Goal: Connect with others: Connect with others

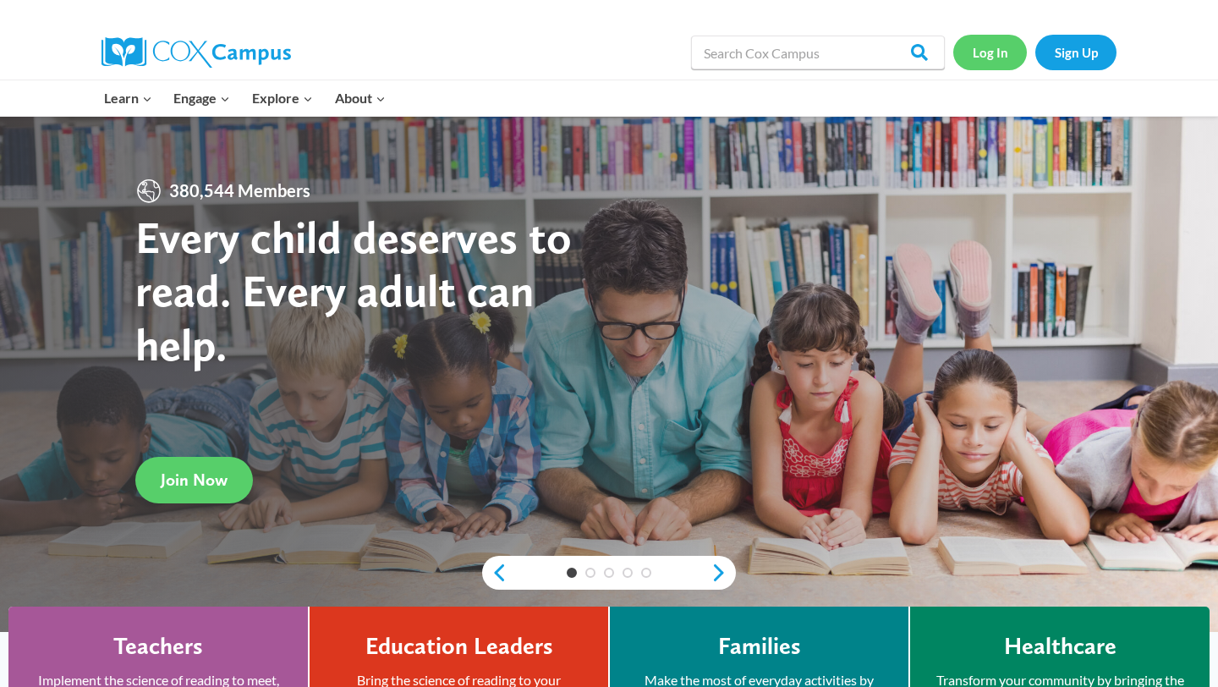
click at [981, 58] on link "Log In" at bounding box center [991, 52] width 74 height 35
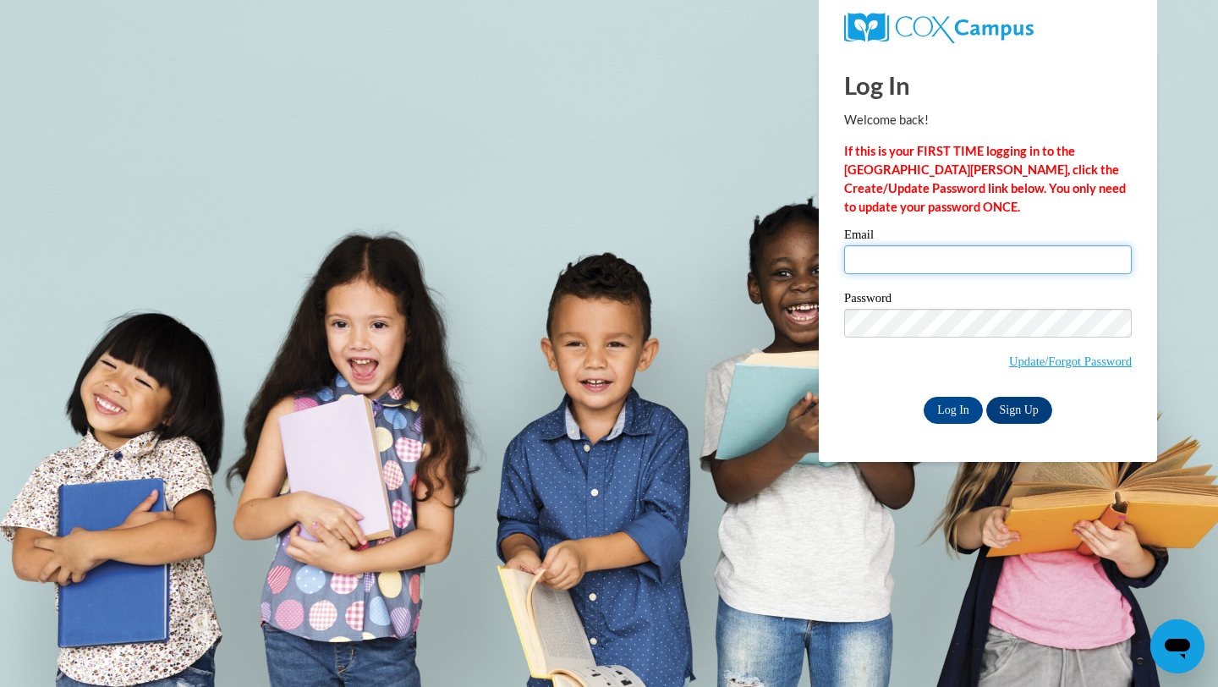
type input "[EMAIL_ADDRESS][DOMAIN_NAME]"
click at [949, 429] on div "Log In Welcome back! If this is your FIRST TIME logging in to the [GEOGRAPHIC_D…" at bounding box center [988, 256] width 364 height 411
click at [949, 423] on div "Log In Welcome back! If this is your FIRST TIME logging in to the NEW Cox Campu…" at bounding box center [988, 256] width 364 height 411
click at [949, 403] on input "Log In" at bounding box center [953, 410] width 59 height 27
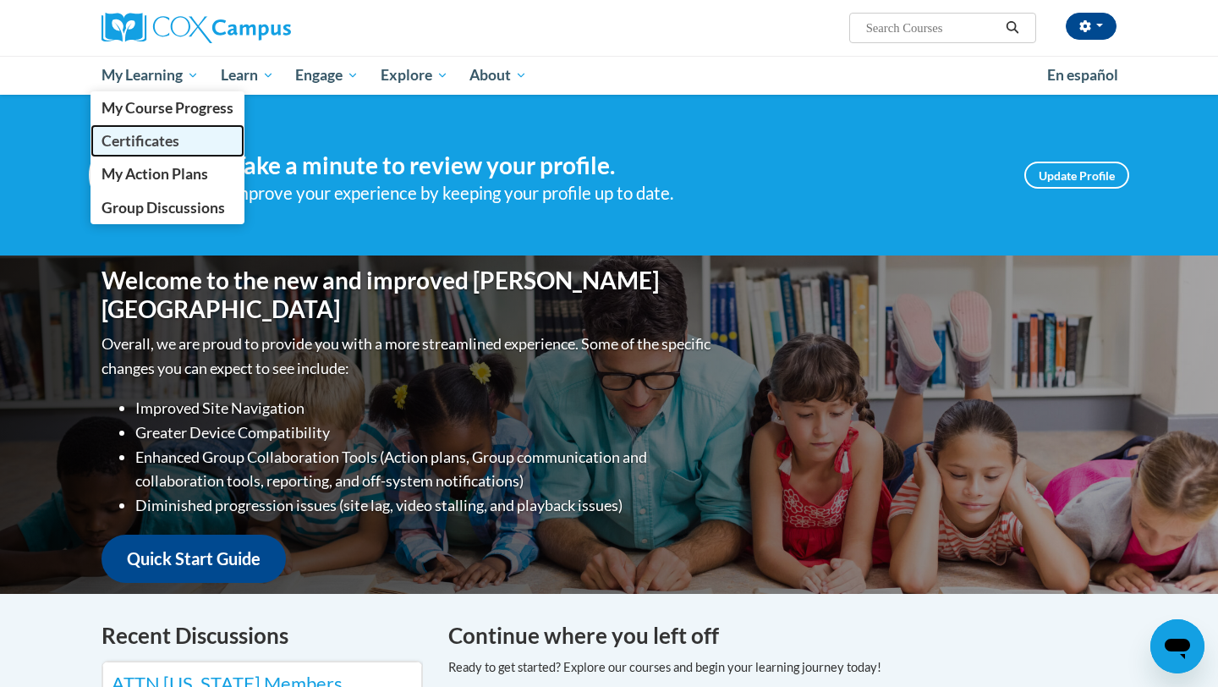
click at [149, 149] on span "Certificates" at bounding box center [141, 141] width 78 height 18
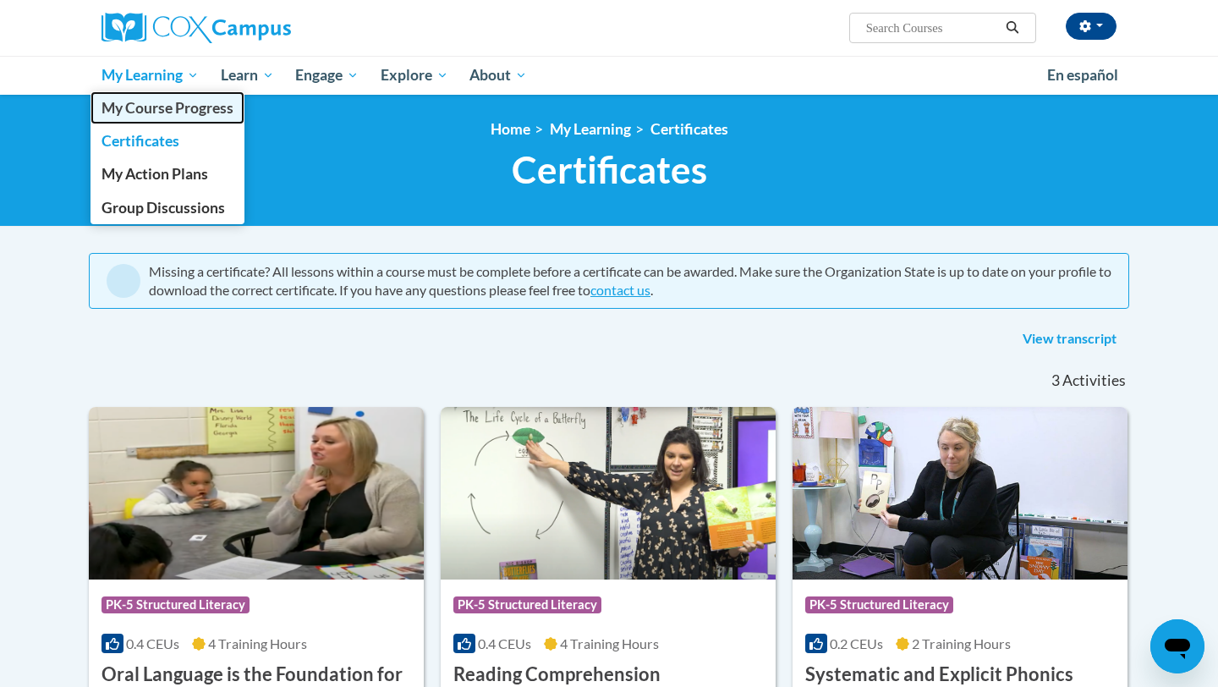
click at [157, 118] on link "My Course Progress" at bounding box center [168, 107] width 154 height 33
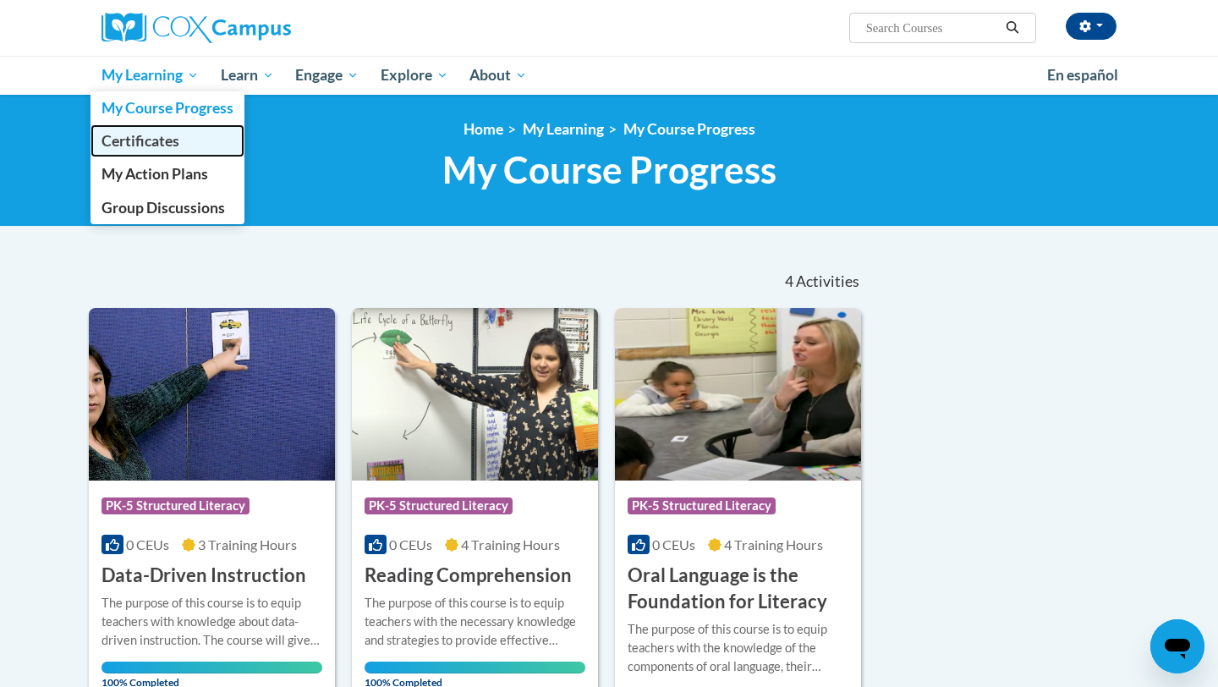
click at [147, 139] on span "Certificates" at bounding box center [141, 141] width 78 height 18
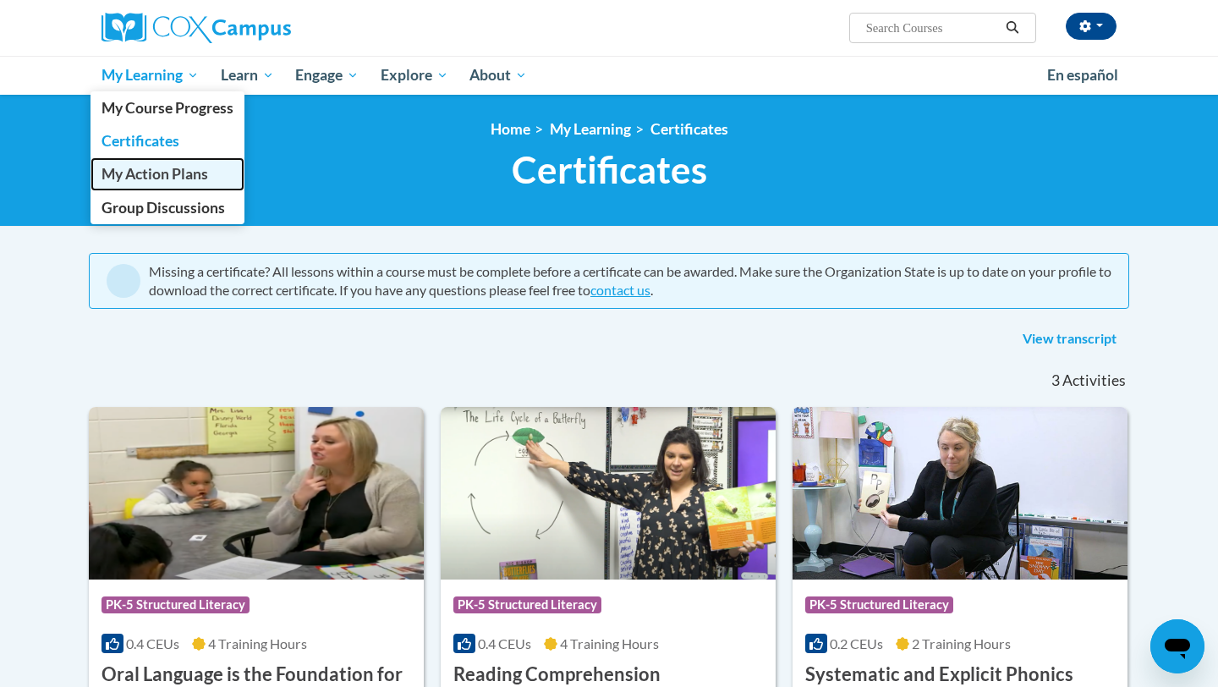
click at [131, 167] on span "My Action Plans" at bounding box center [155, 174] width 107 height 18
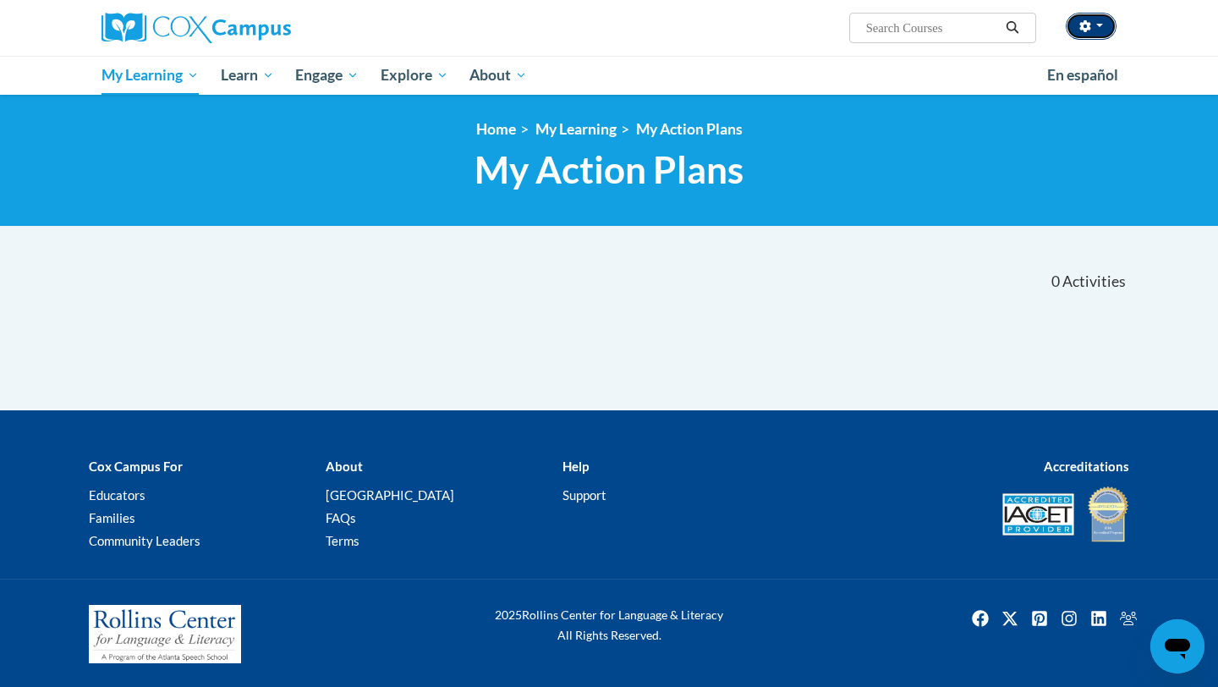
click at [1084, 25] on icon "button" at bounding box center [1086, 26] width 12 height 12
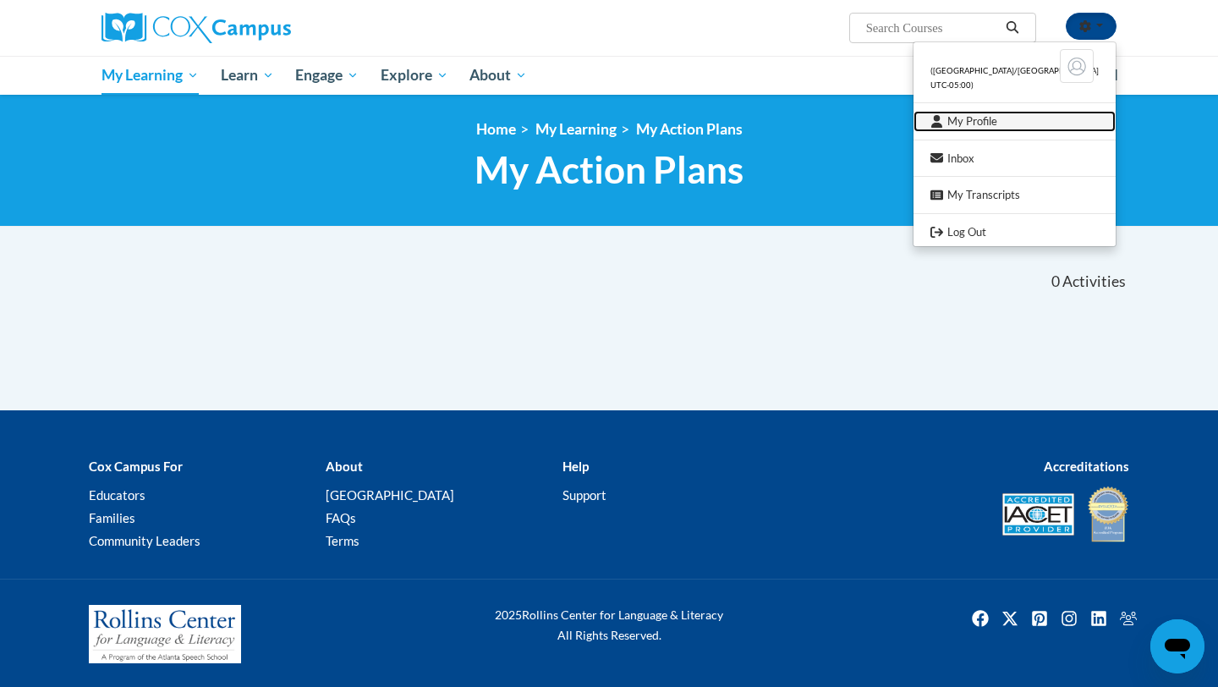
click at [996, 119] on link "My Profile" at bounding box center [1015, 121] width 202 height 21
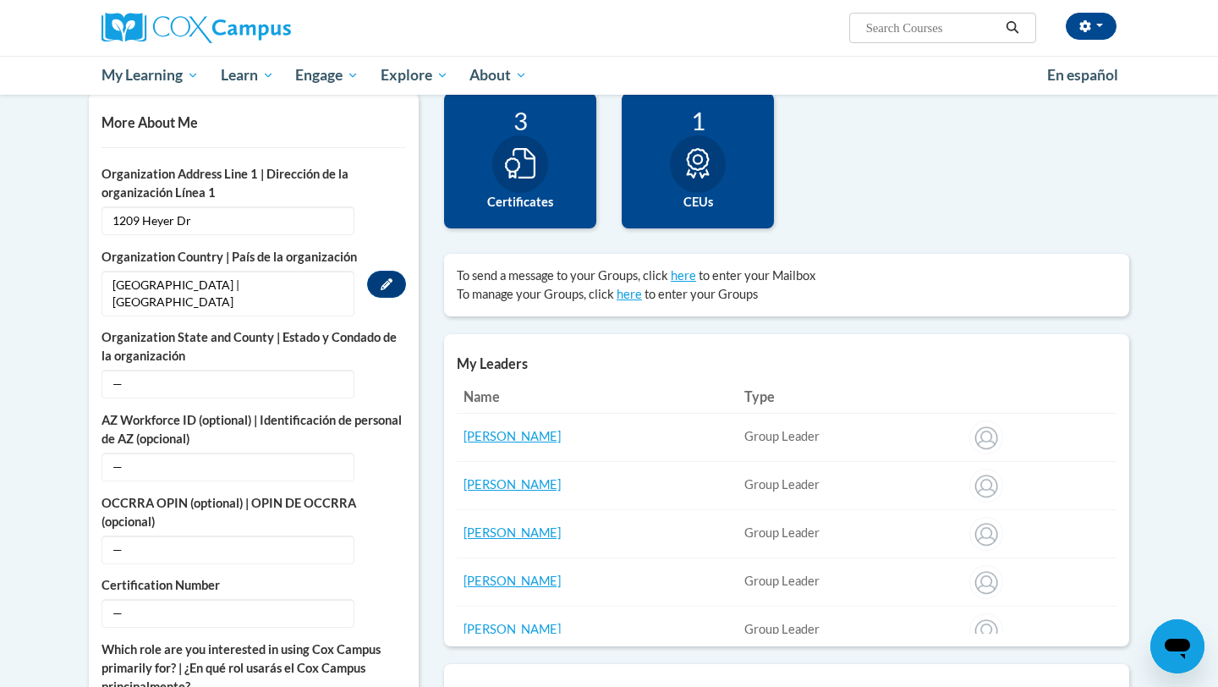
scroll to position [396, 0]
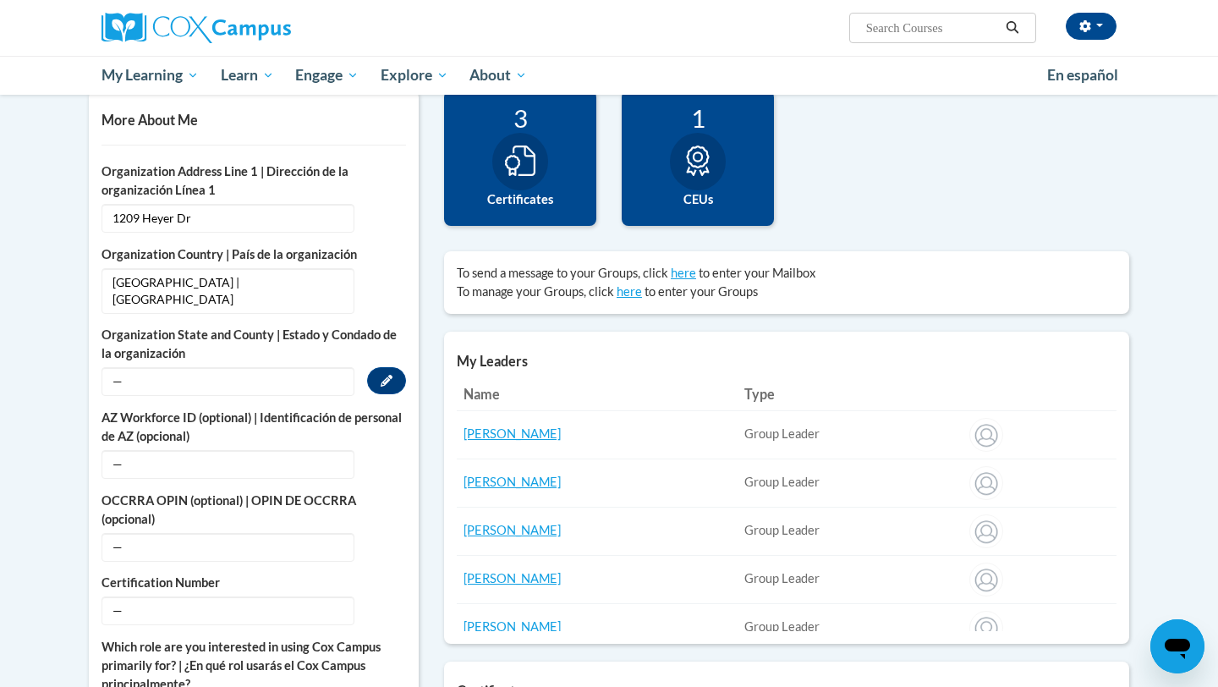
click at [327, 368] on span "—" at bounding box center [228, 381] width 253 height 29
click at [308, 367] on span "—" at bounding box center [228, 381] width 253 height 29
click at [372, 367] on button "Edit" at bounding box center [386, 380] width 39 height 27
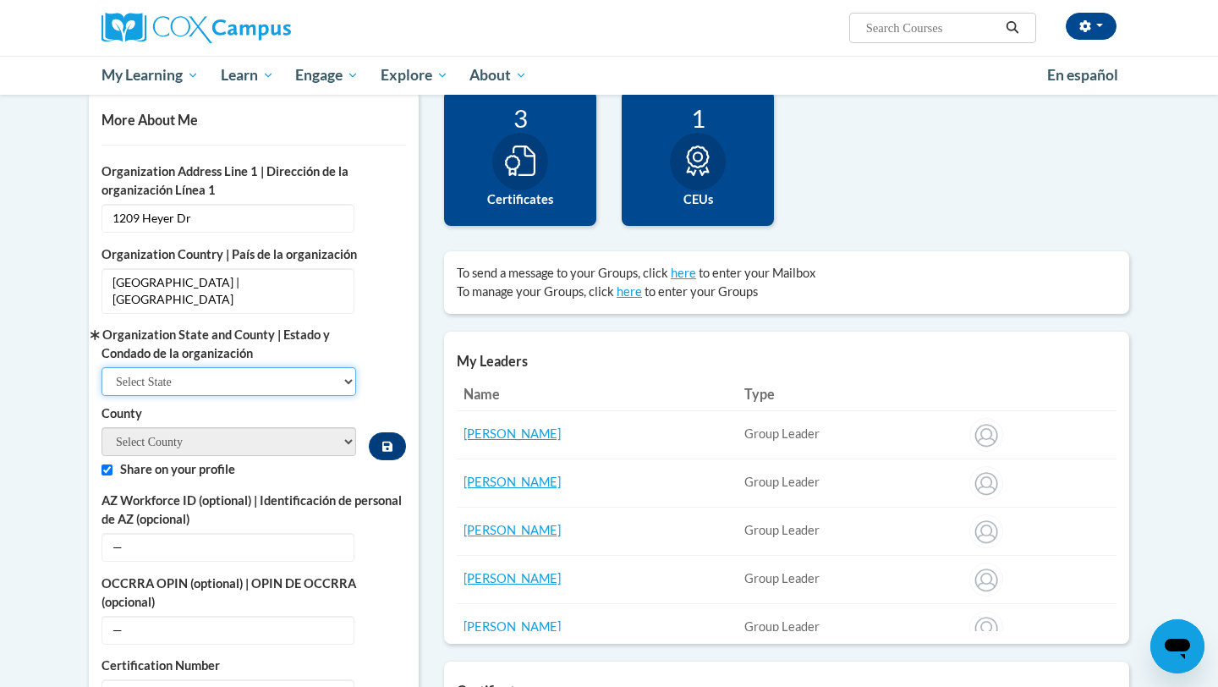
click at [288, 367] on select "Select State Alabama Alaska Arizona Arkansas California Colorado Connecticut De…" at bounding box center [229, 381] width 255 height 29
select select "Wisconsin"
click at [102, 367] on select "Select State Alabama Alaska Arizona Arkansas California Colorado Connecticut De…" at bounding box center [229, 381] width 255 height 29
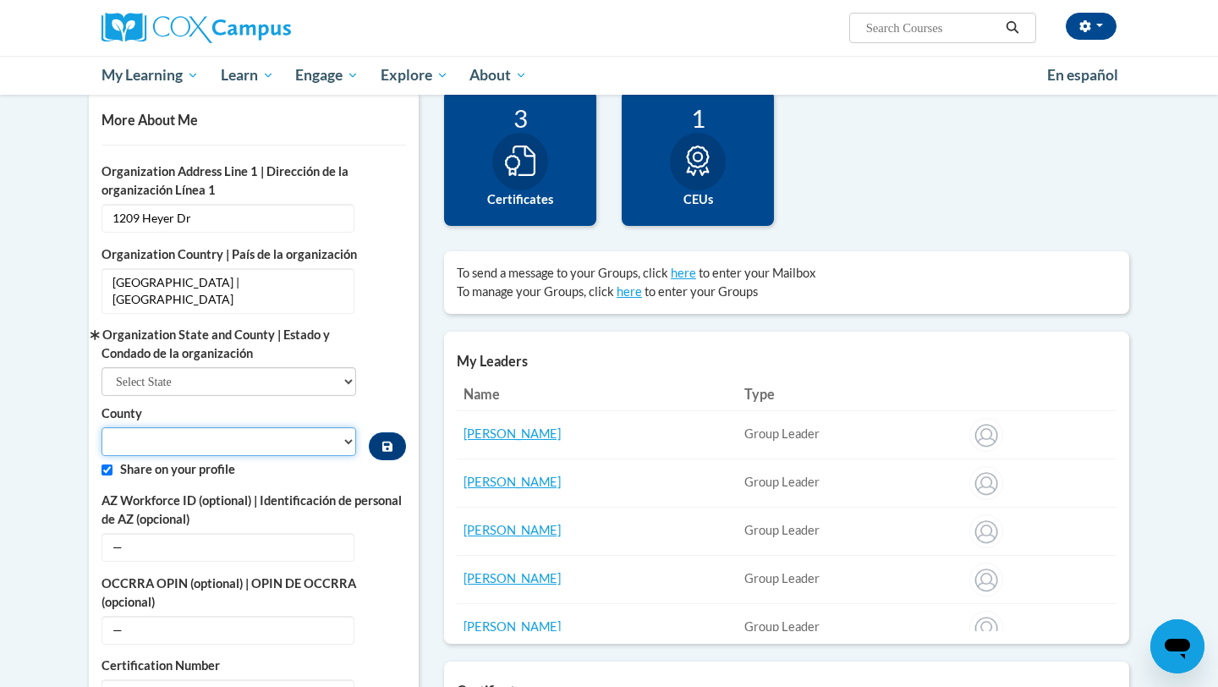
click at [268, 427] on select "County" at bounding box center [229, 441] width 255 height 29
select select "Waukesha"
click at [102, 427] on select "Adams Ashland Barron Bayfield Brown Buffalo Burnett Calumet Chippewa Clark Colu…" at bounding box center [229, 441] width 255 height 29
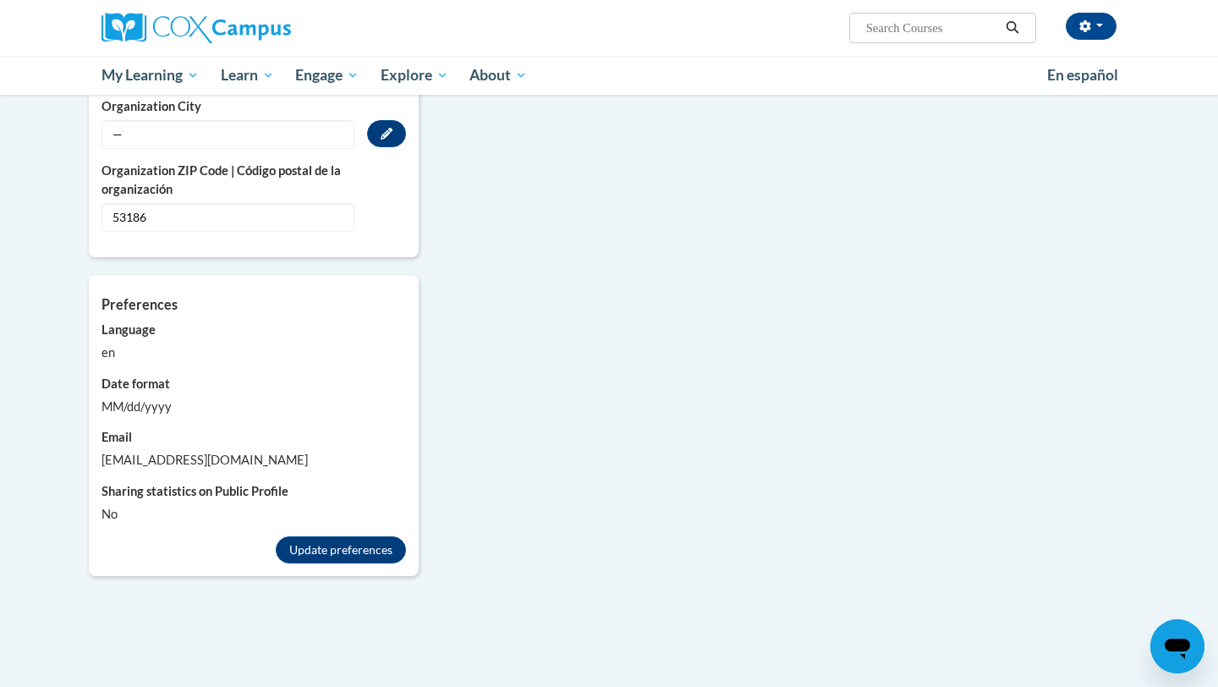
scroll to position [1399, 0]
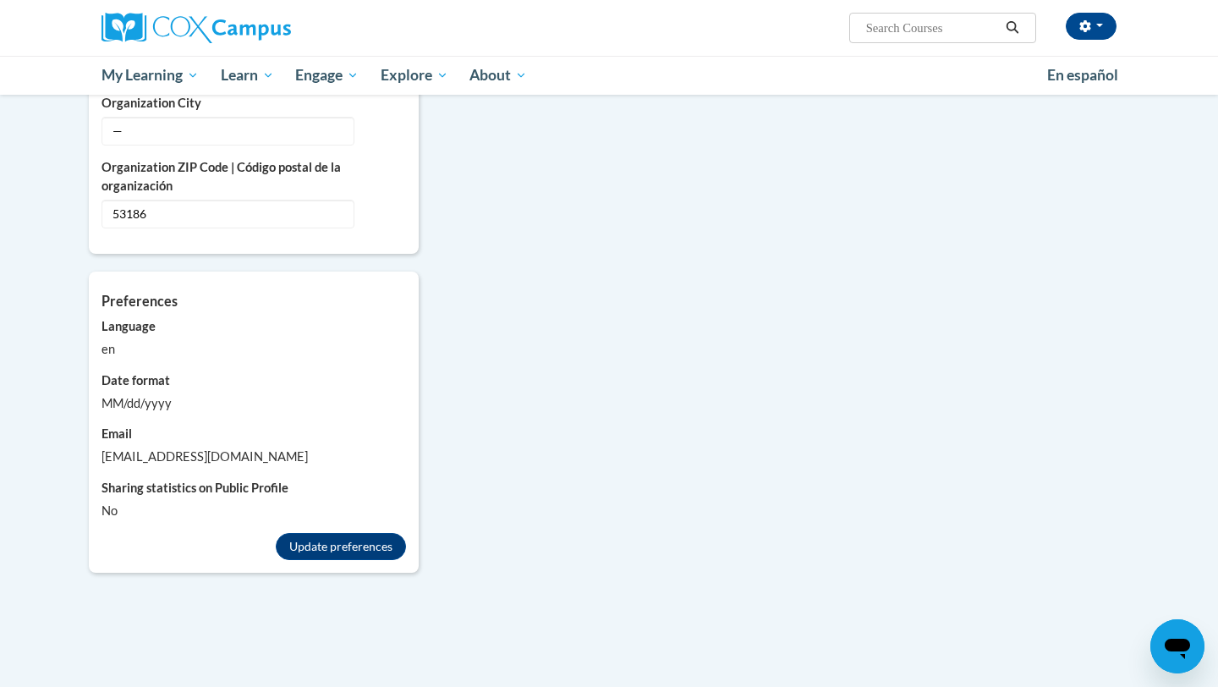
click at [213, 479] on label "Sharing statistics on Public Profile" at bounding box center [254, 488] width 305 height 19
click at [306, 533] on button "Update preferences" at bounding box center [341, 546] width 130 height 27
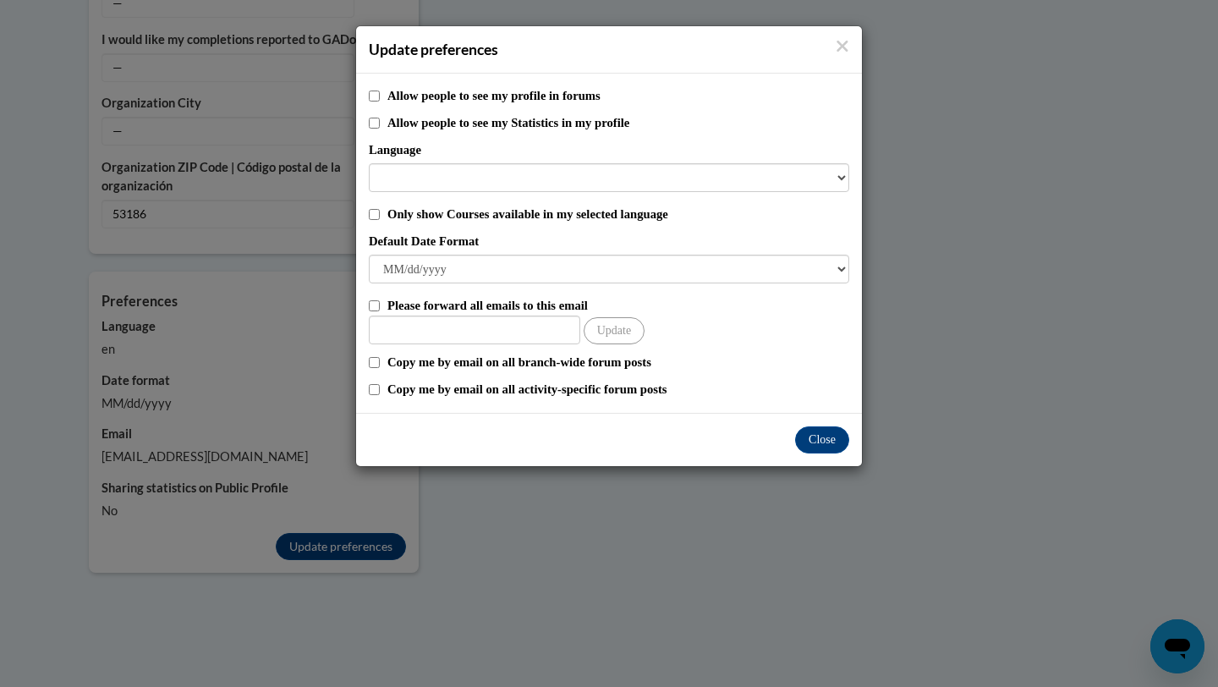
click at [376, 129] on div "Allow people to see my Statistics in my profile" at bounding box center [609, 122] width 481 height 19
click at [375, 129] on div "Allow people to see my Statistics in my profile" at bounding box center [609, 122] width 481 height 19
click at [371, 123] on input "Allow people to see my Statistics in my profile" at bounding box center [374, 123] width 11 height 11
checkbox input "true"
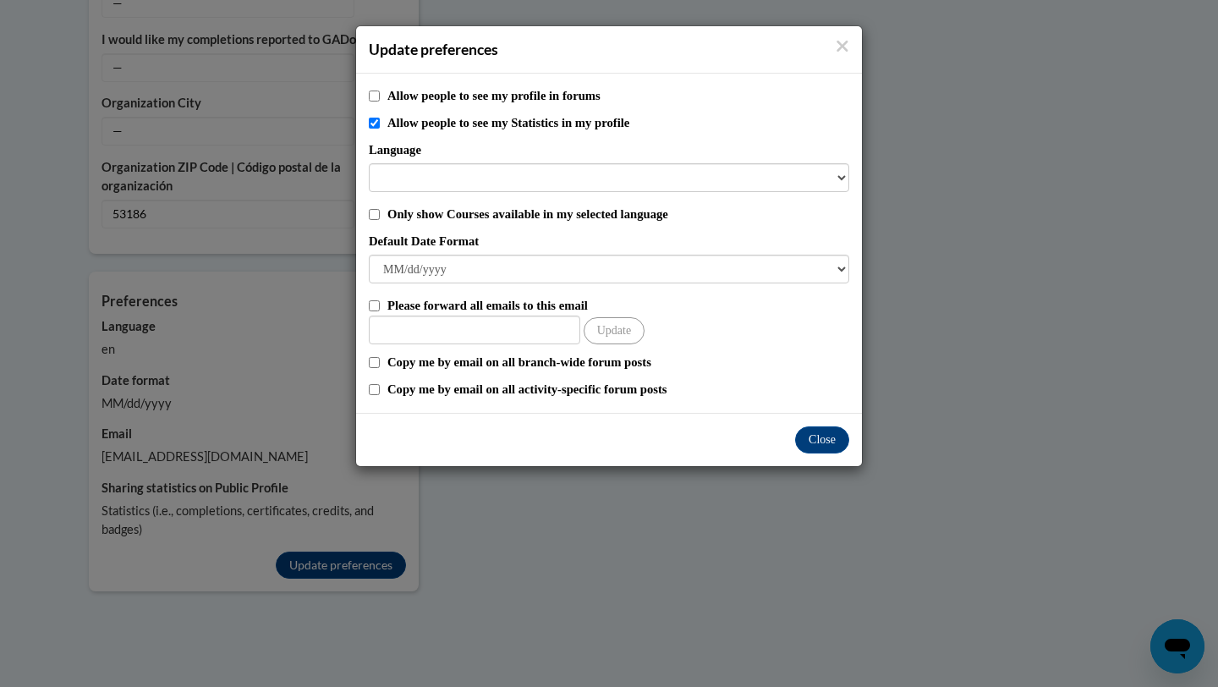
click at [385, 162] on div "Language" at bounding box center [609, 166] width 481 height 52
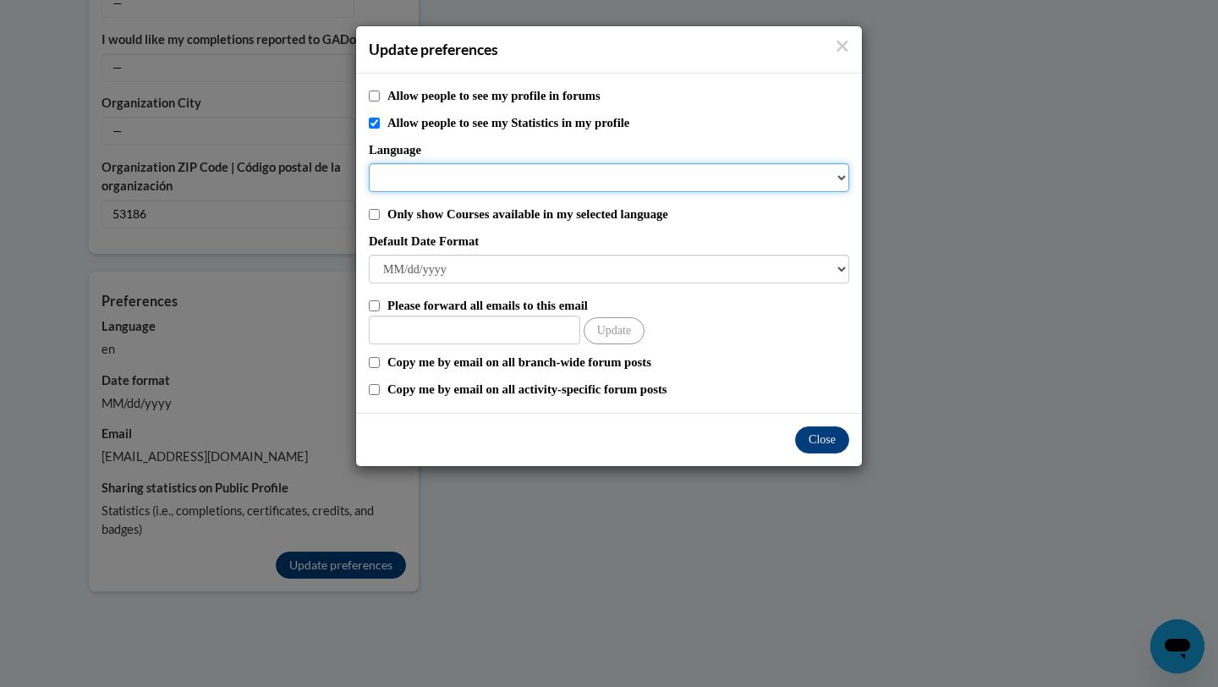
click at [385, 173] on select "Language" at bounding box center [609, 177] width 481 height 29
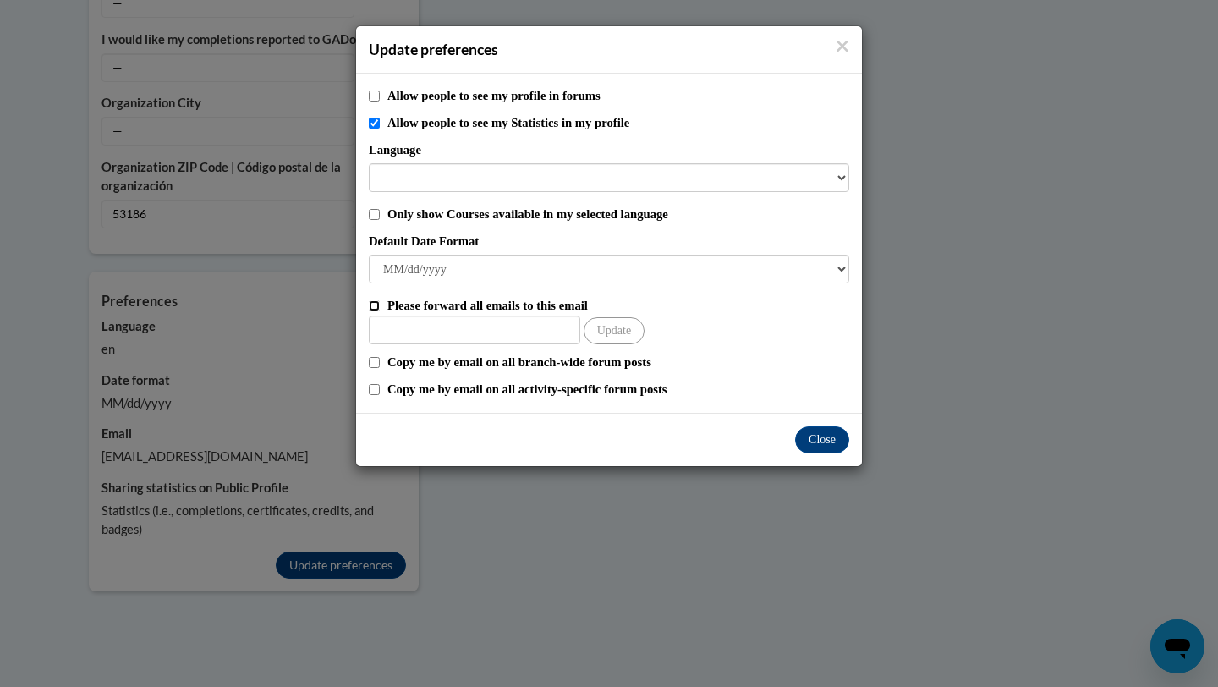
click at [373, 306] on input "Please forward all emails to this email" at bounding box center [374, 305] width 11 height 11
click at [374, 308] on input "Please forward all emails to this email" at bounding box center [374, 305] width 11 height 11
checkbox input "false"
click at [813, 445] on button "Close" at bounding box center [822, 439] width 54 height 27
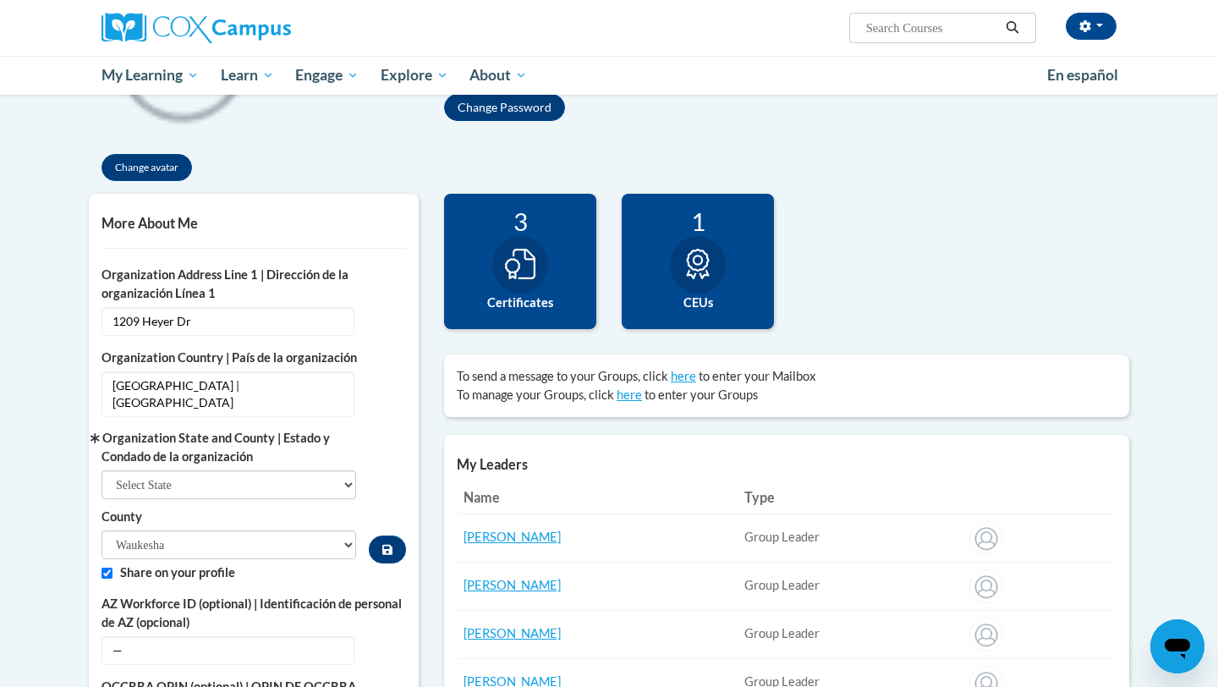
scroll to position [241, 0]
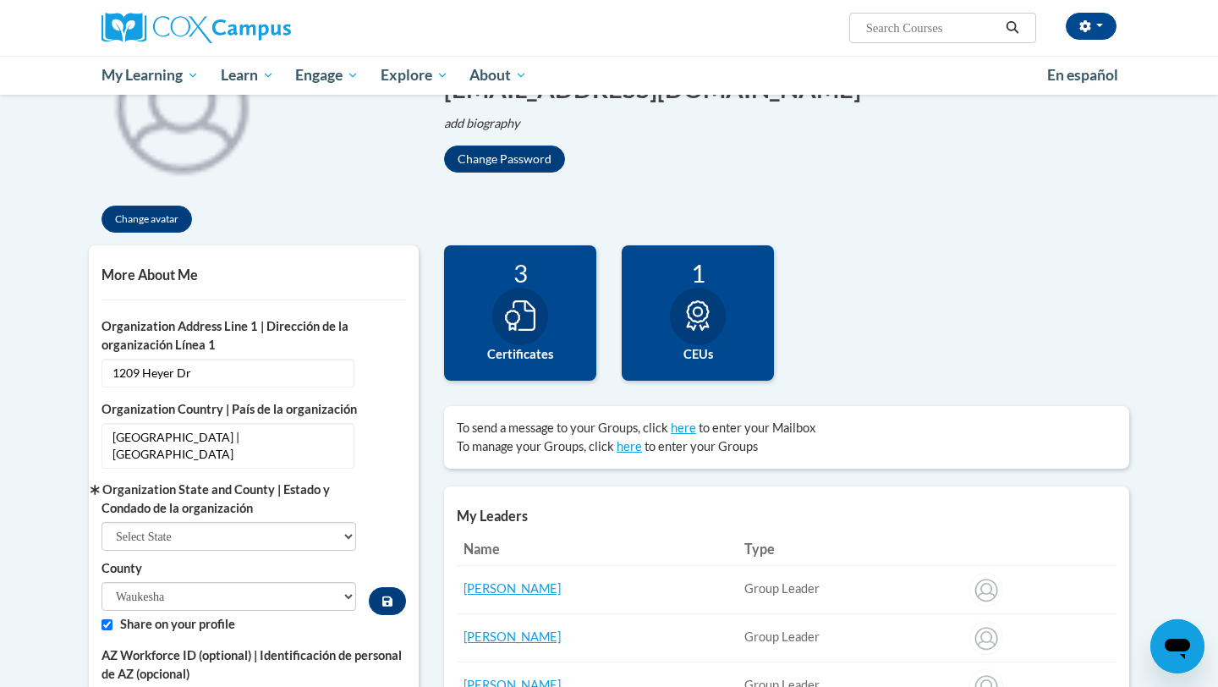
click at [541, 316] on div at bounding box center [520, 317] width 56 height 58
click at [523, 327] on icon at bounding box center [520, 315] width 30 height 30
click at [750, 283] on div "1" at bounding box center [698, 273] width 127 height 30
click at [745, 283] on div "1" at bounding box center [698, 273] width 127 height 30
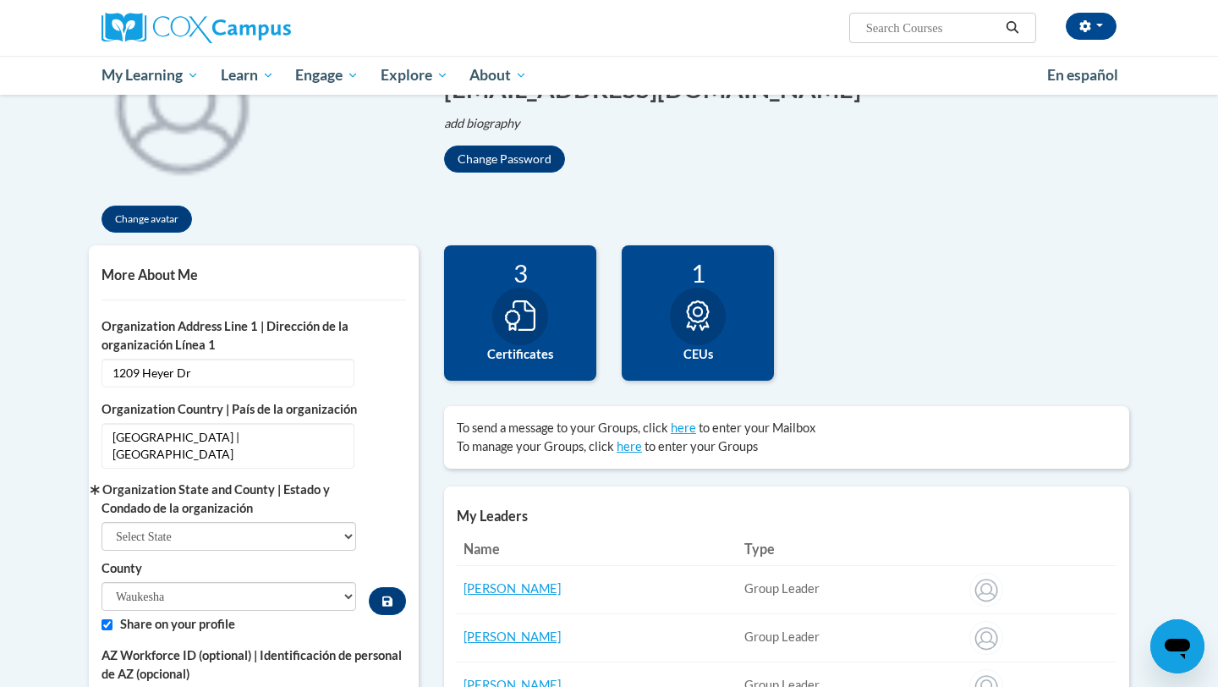
click at [704, 267] on div "1" at bounding box center [698, 273] width 127 height 30
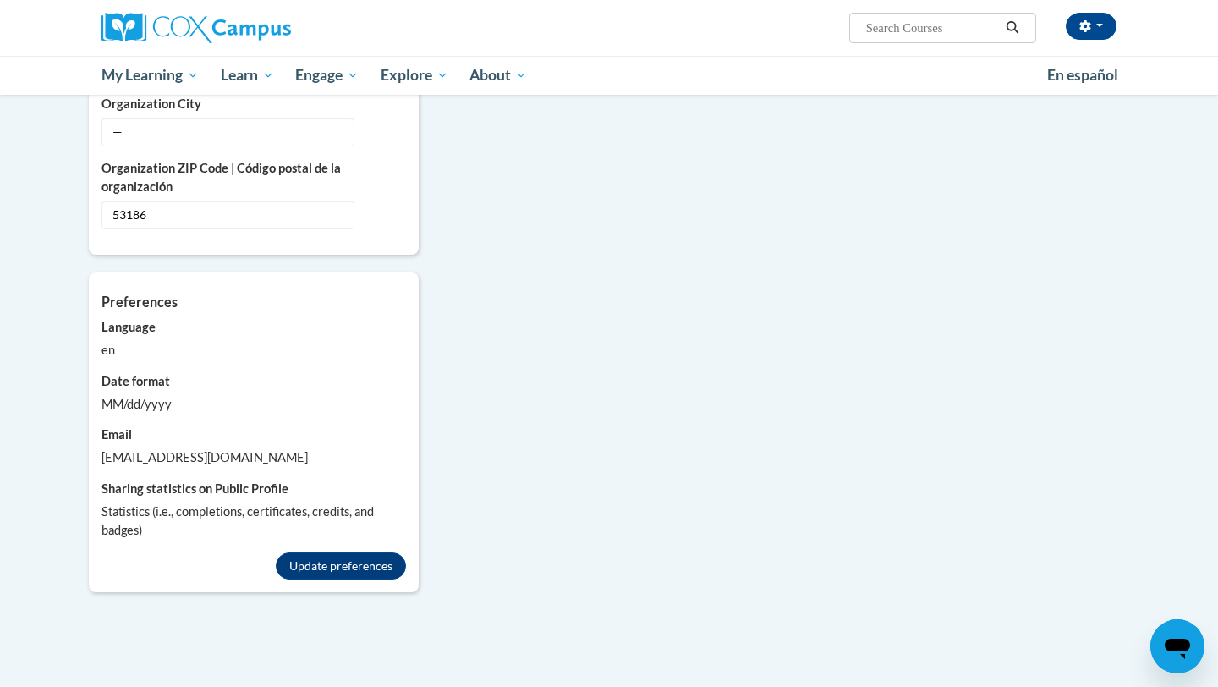
scroll to position [1519, 0]
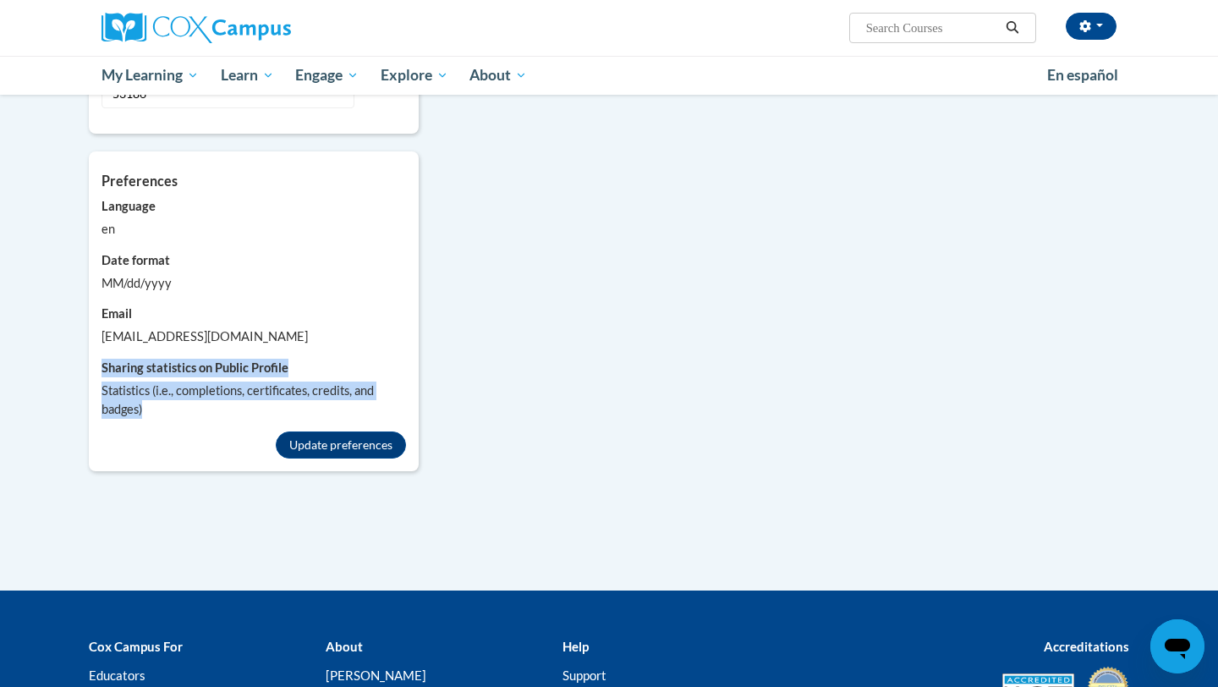
drag, startPoint x: 102, startPoint y: 349, endPoint x: 180, endPoint y: 406, distance: 96.3
click at [180, 406] on div "Preferences Account preferences related to language, date formats and messages.…" at bounding box center [254, 297] width 330 height 293
copy div "Sharing statistics on Public Profile No Statistics (i.e., completions, certific…"
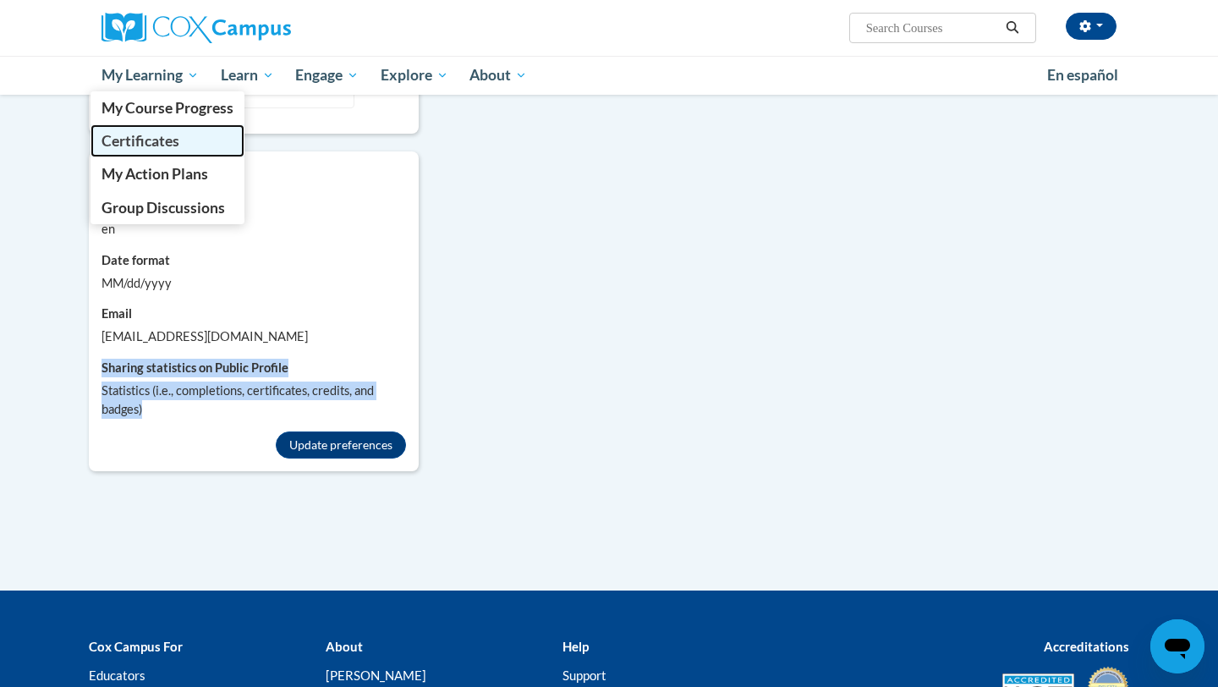
click at [118, 127] on link "Certificates" at bounding box center [168, 140] width 154 height 33
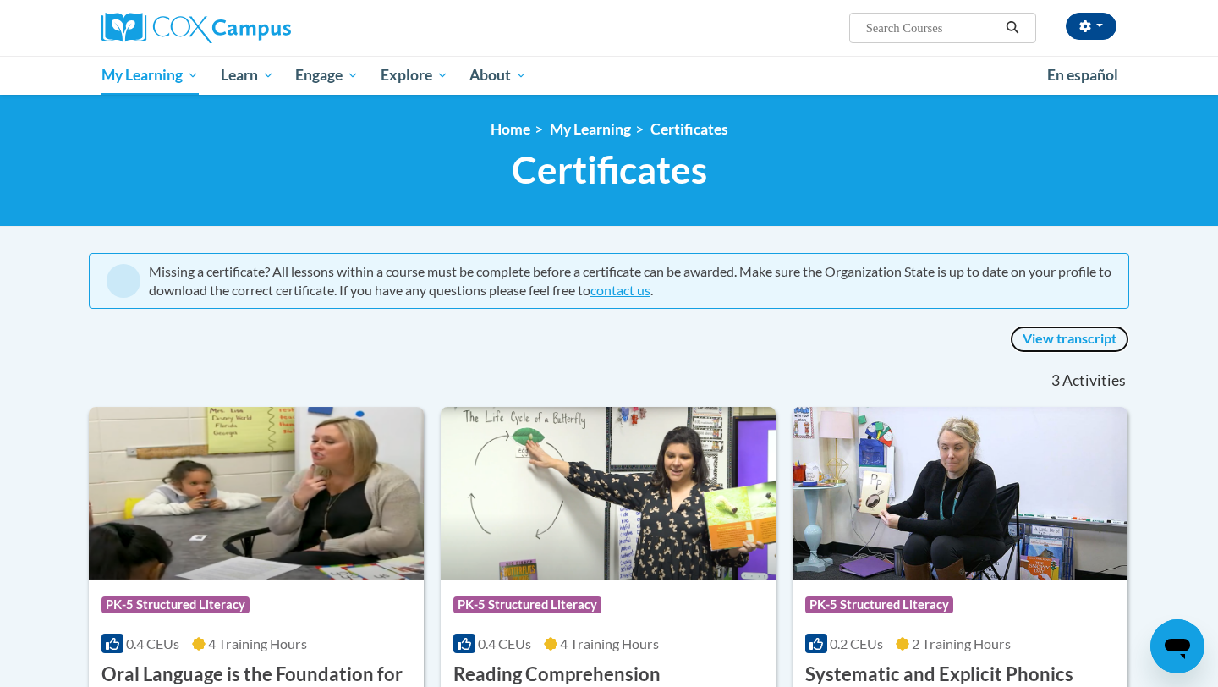
click at [1058, 341] on link "View transcript" at bounding box center [1069, 339] width 119 height 27
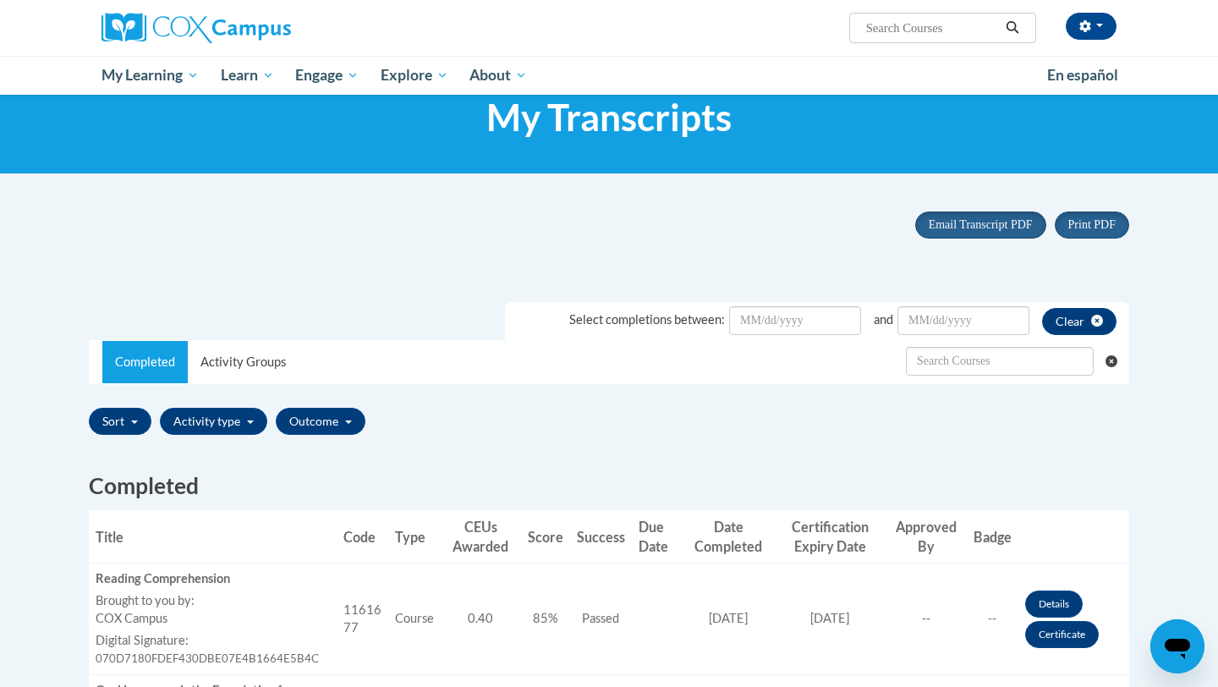
scroll to position [48, 0]
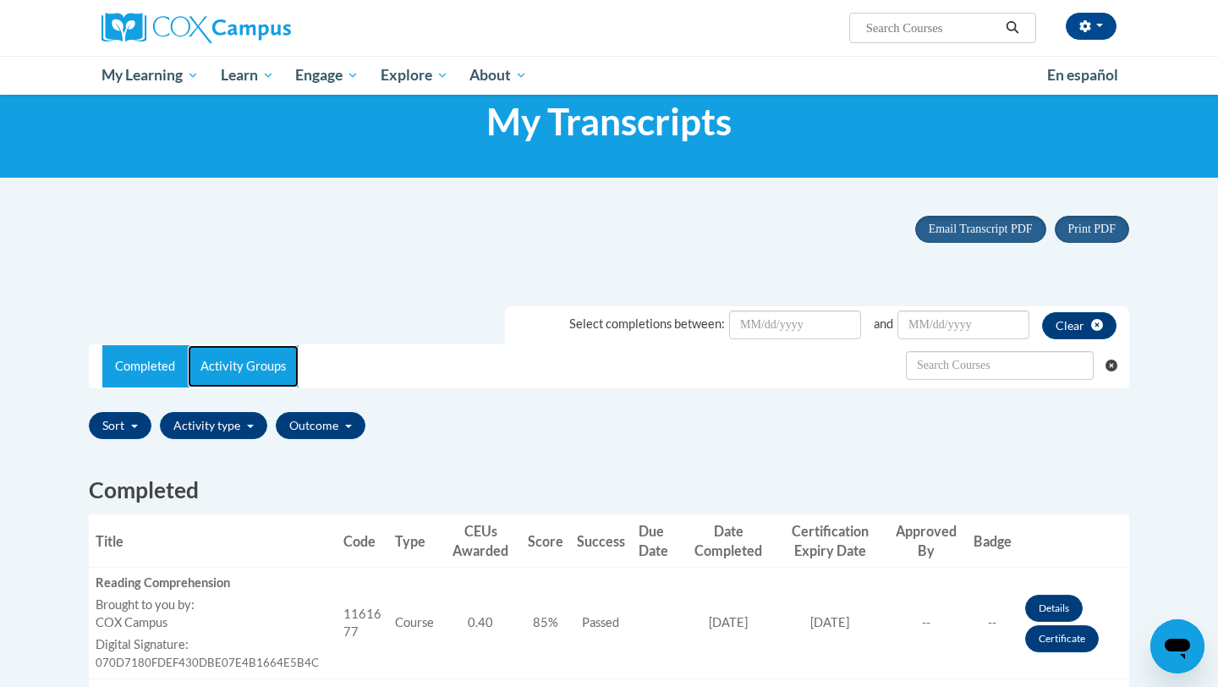
click at [241, 368] on link "Activity Groups" at bounding box center [243, 366] width 111 height 42
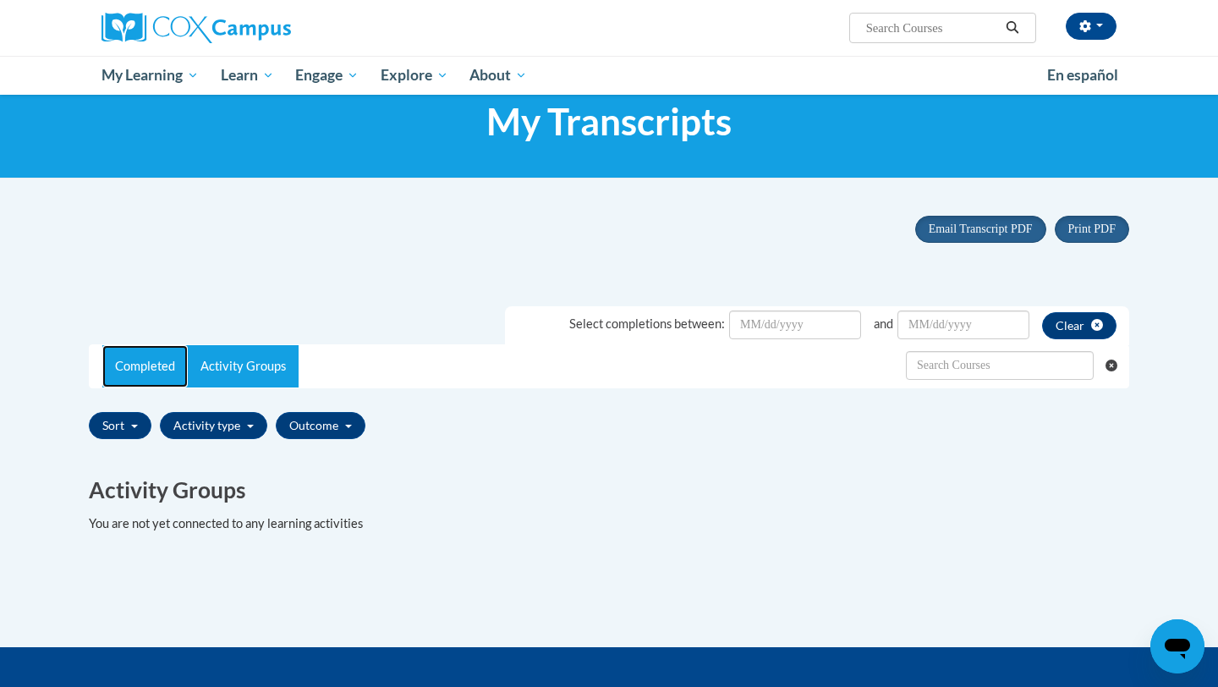
click at [146, 378] on link "Completed" at bounding box center [144, 366] width 85 height 42
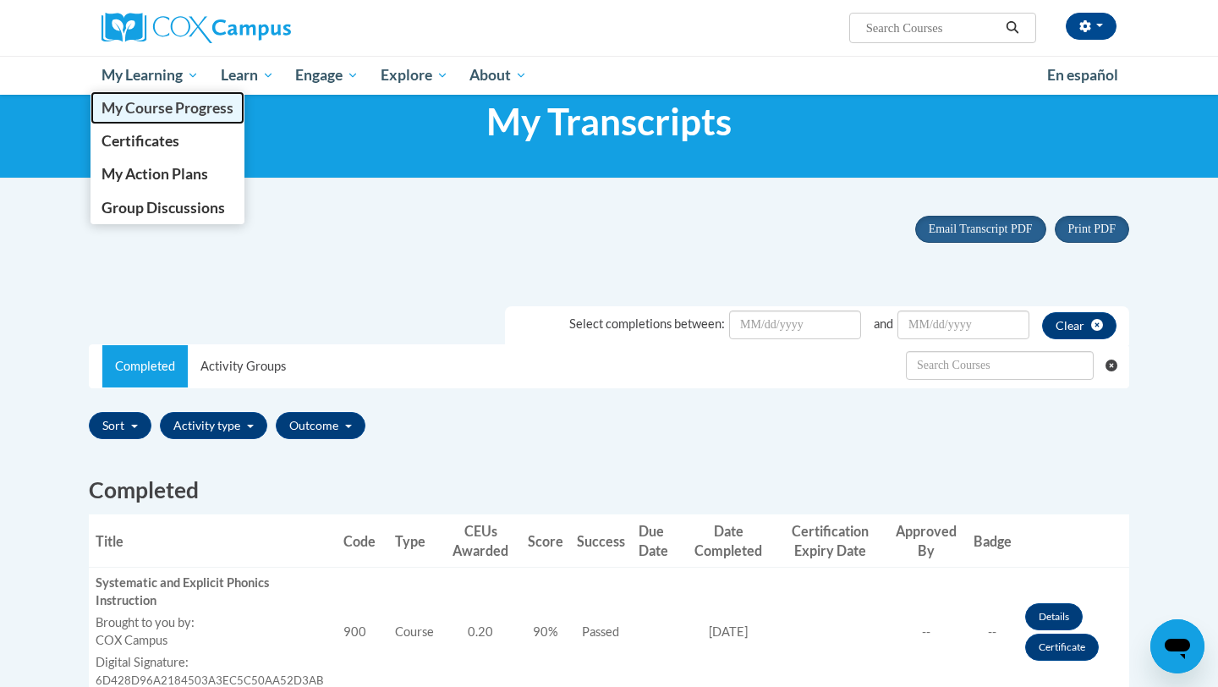
click at [155, 102] on span "My Course Progress" at bounding box center [168, 108] width 132 height 18
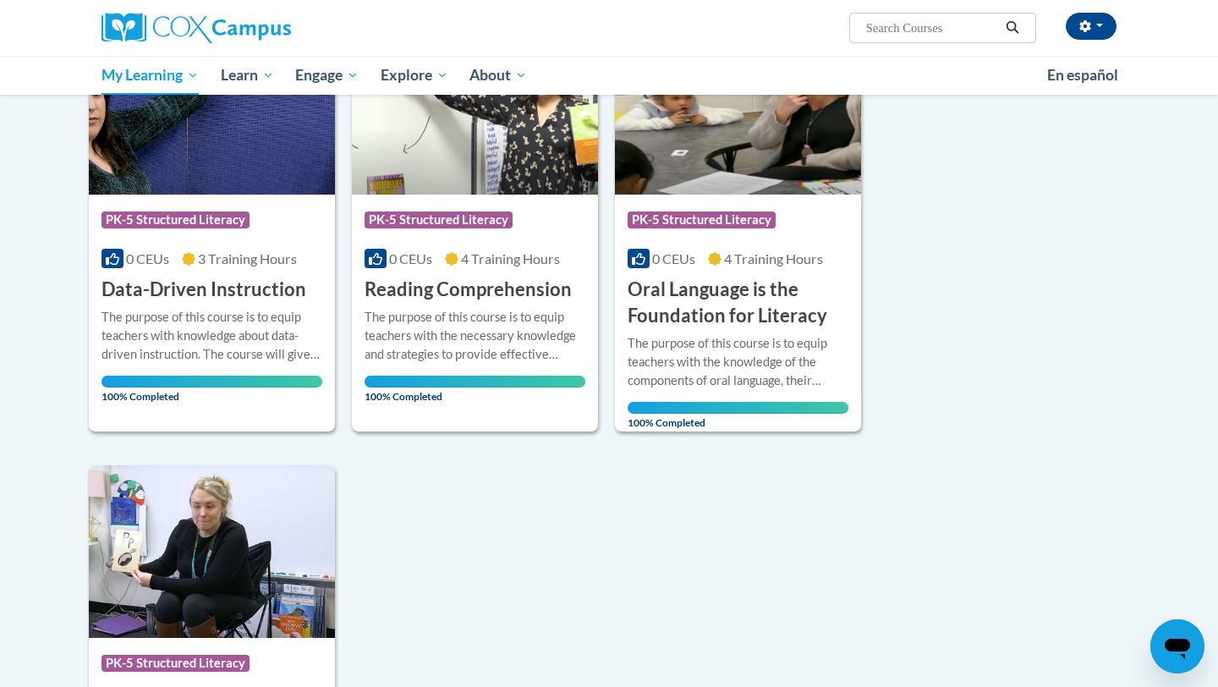
scroll to position [273, 0]
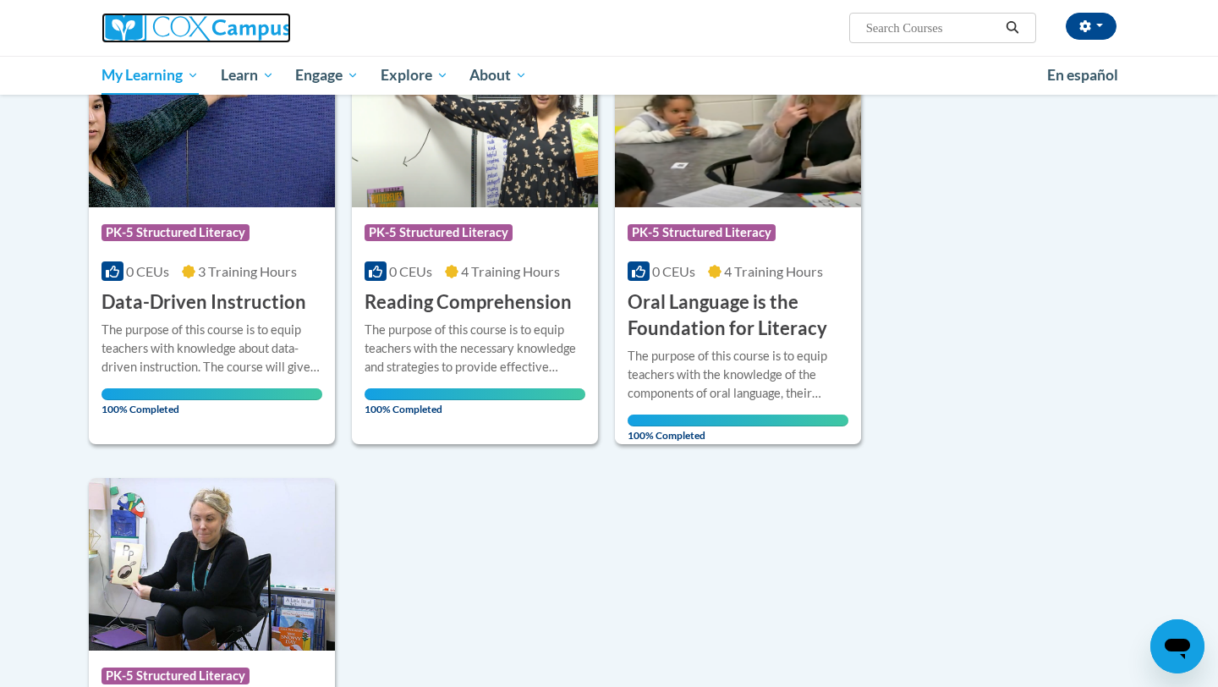
click at [195, 26] on img at bounding box center [197, 28] width 190 height 30
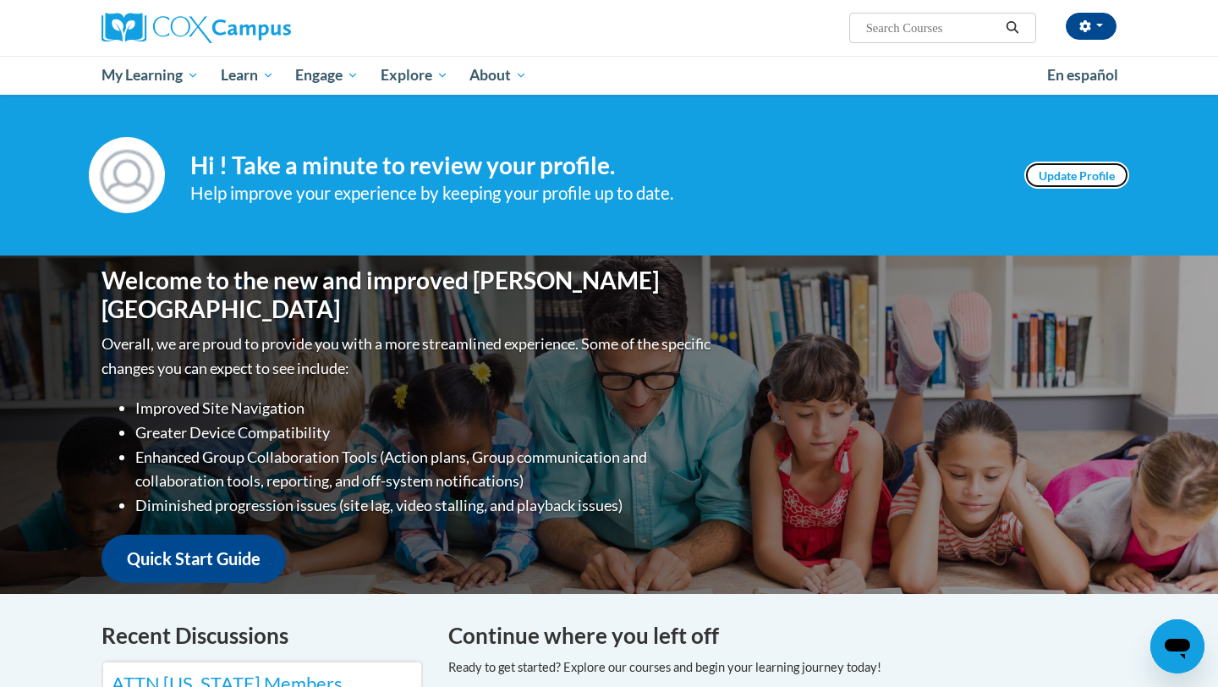
click at [1079, 172] on link "Update Profile" at bounding box center [1077, 175] width 105 height 27
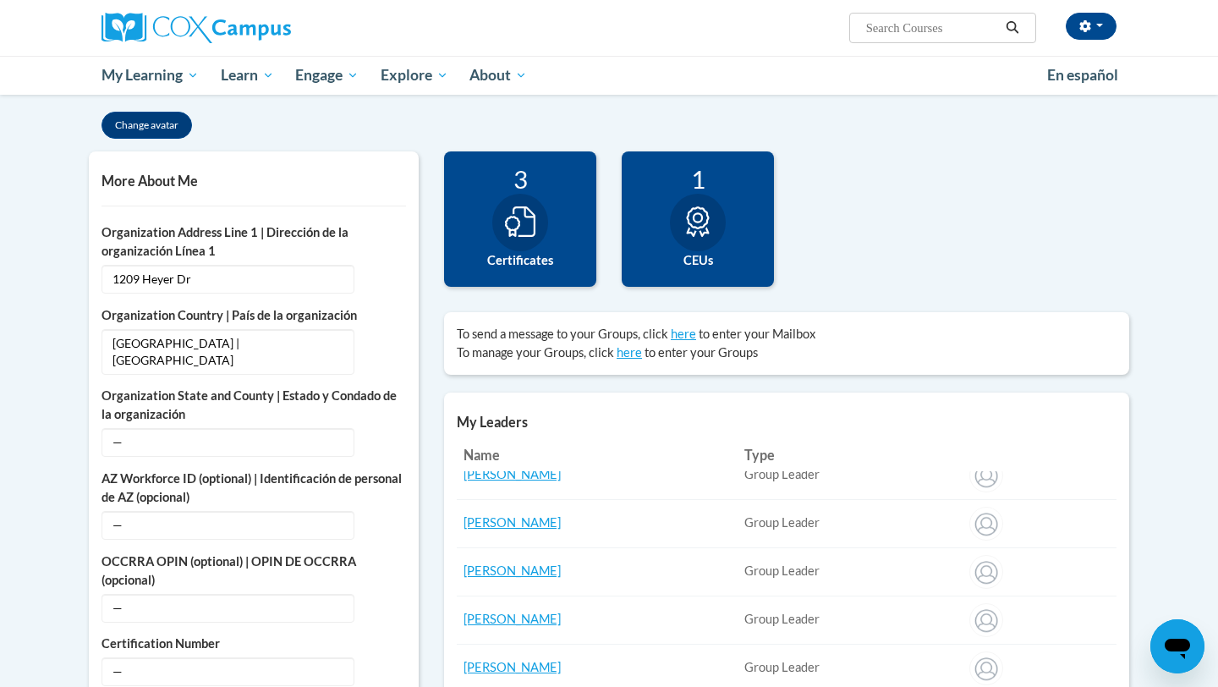
scroll to position [22, 0]
click at [636, 352] on link "here" at bounding box center [629, 352] width 25 height 14
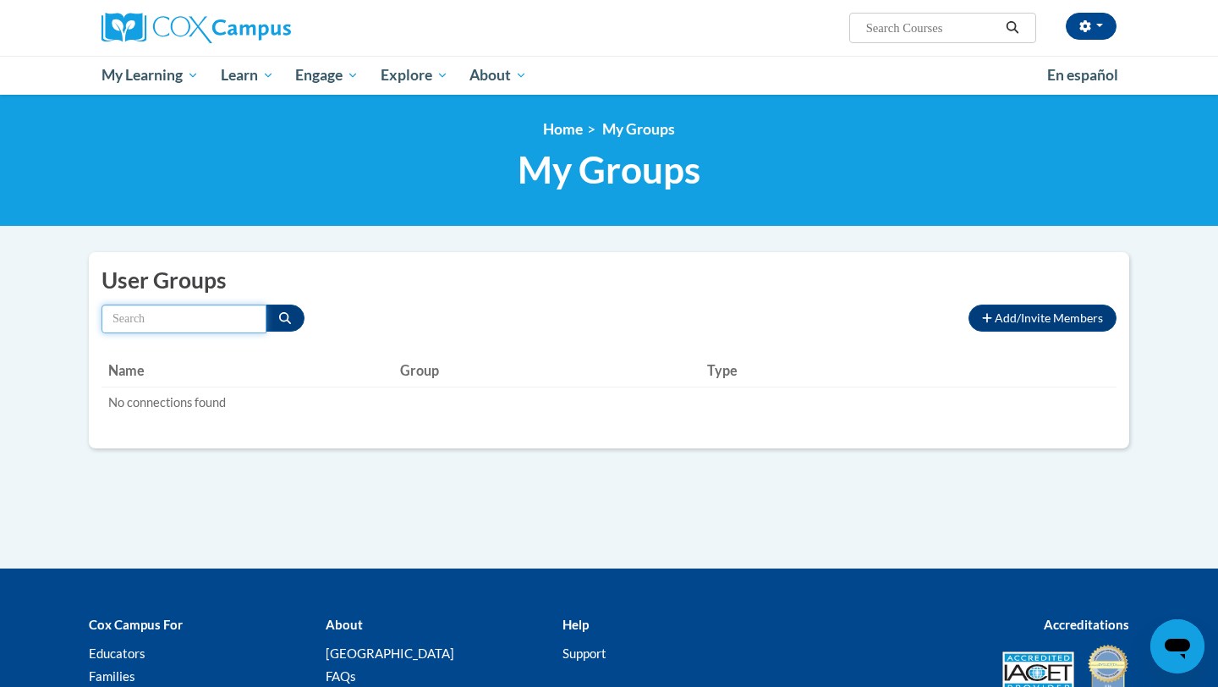
click at [228, 318] on input "Search by name" at bounding box center [184, 319] width 165 height 29
type input "heyer"
click at [1089, 323] on span "Add/Invite Members" at bounding box center [1049, 318] width 108 height 14
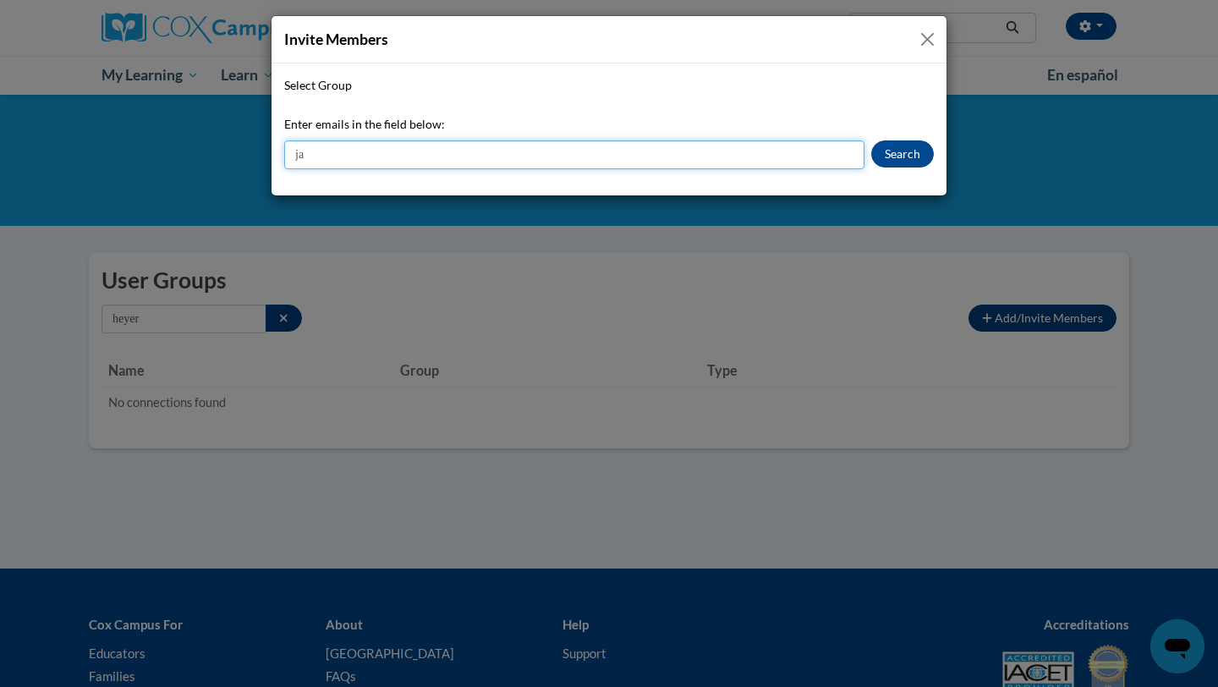
type input "j"
click at [684, 148] on input "Enter emails in the field below:" at bounding box center [574, 154] width 580 height 29
paste input "jcarmichae@waukesha.k12.wi.us"
type input "jcarmichae@waukesha.k12.wi.us"
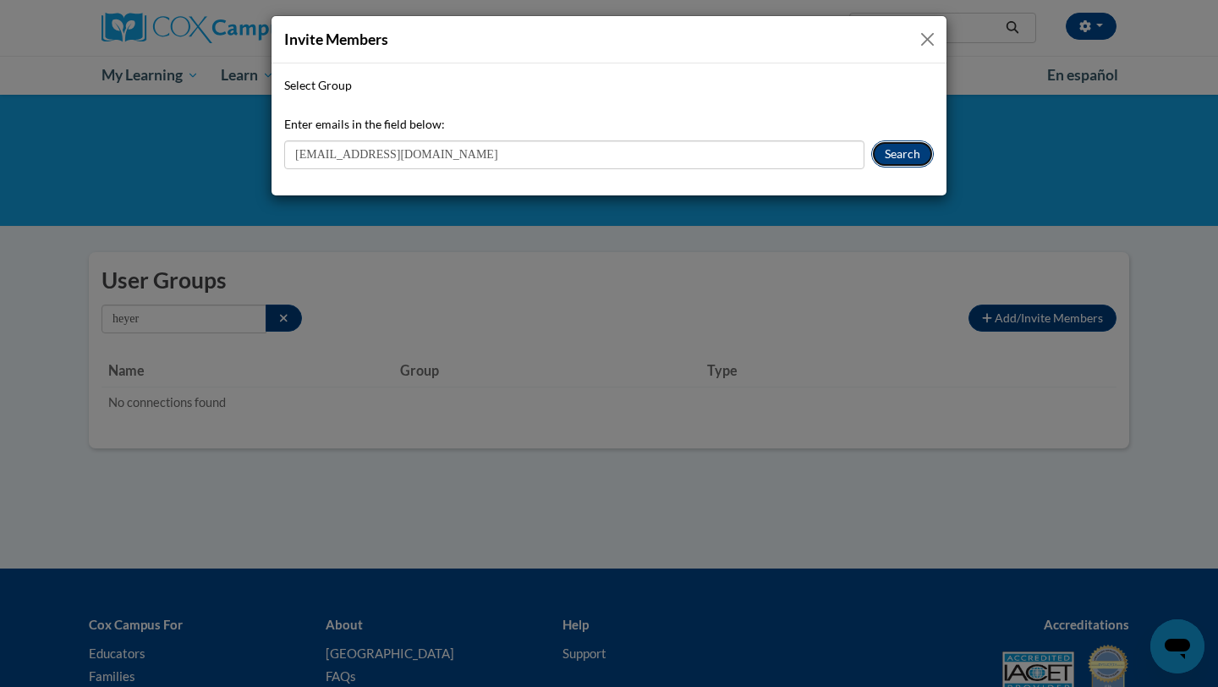
click at [890, 156] on button "Search" at bounding box center [902, 153] width 63 height 27
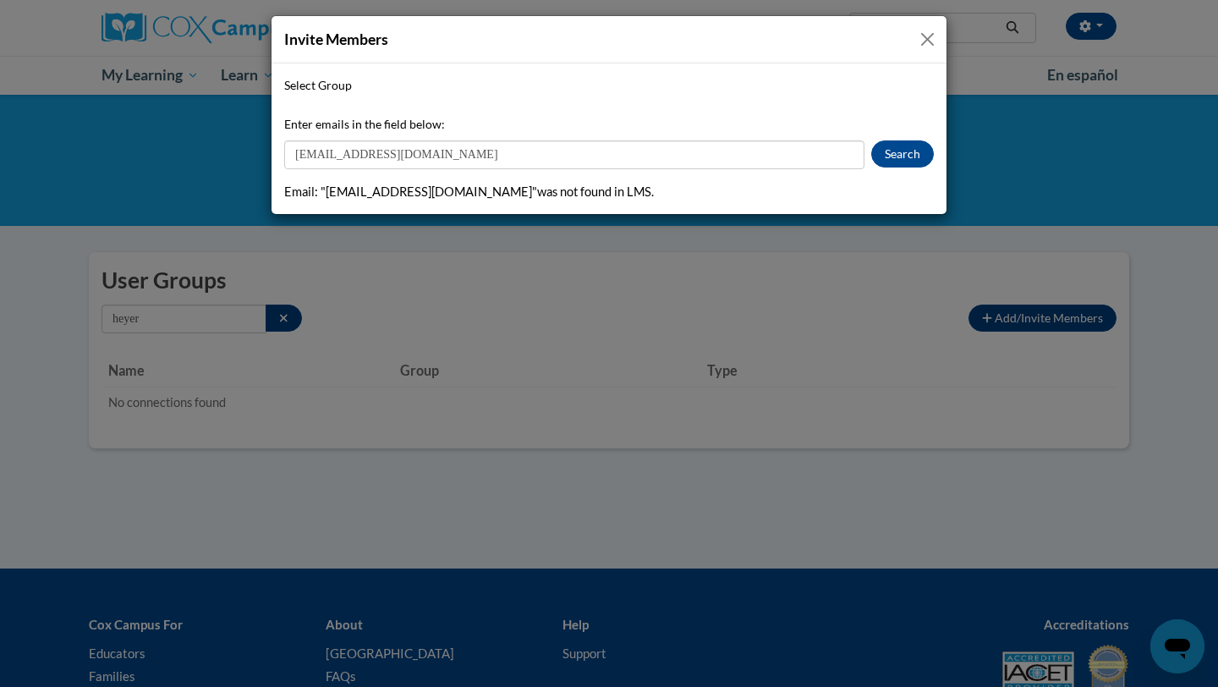
click at [926, 34] on button "Close" at bounding box center [927, 39] width 21 height 21
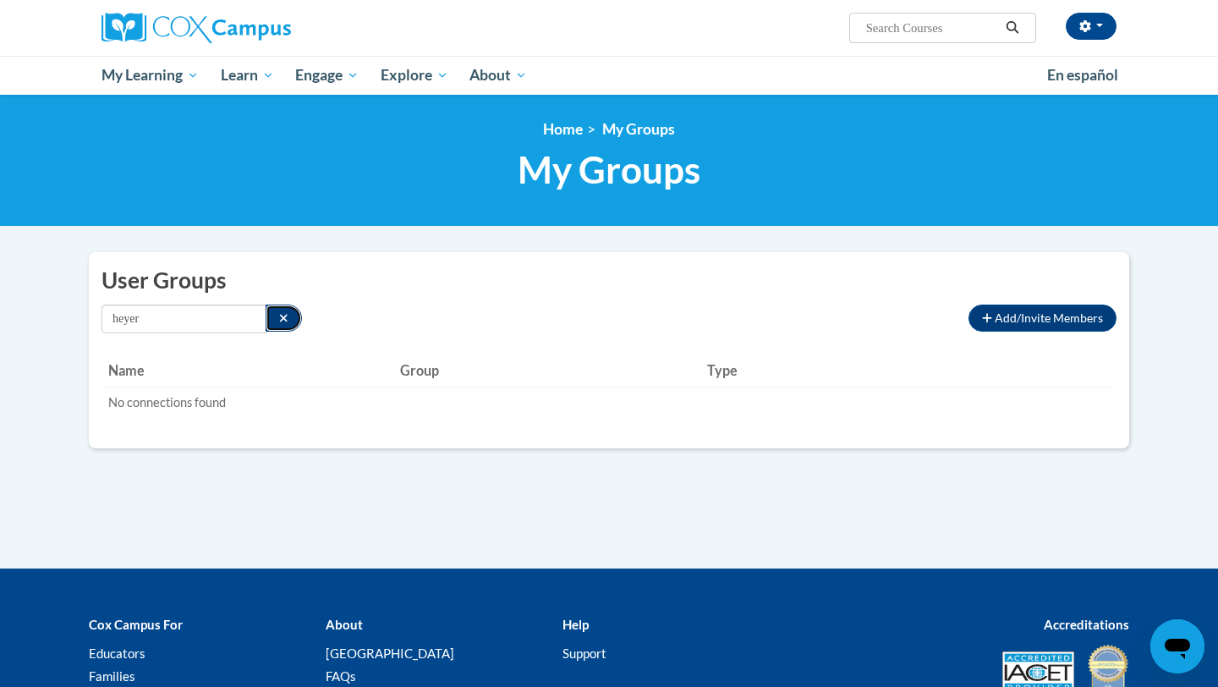
click at [266, 317] on button "Search" at bounding box center [284, 318] width 36 height 27
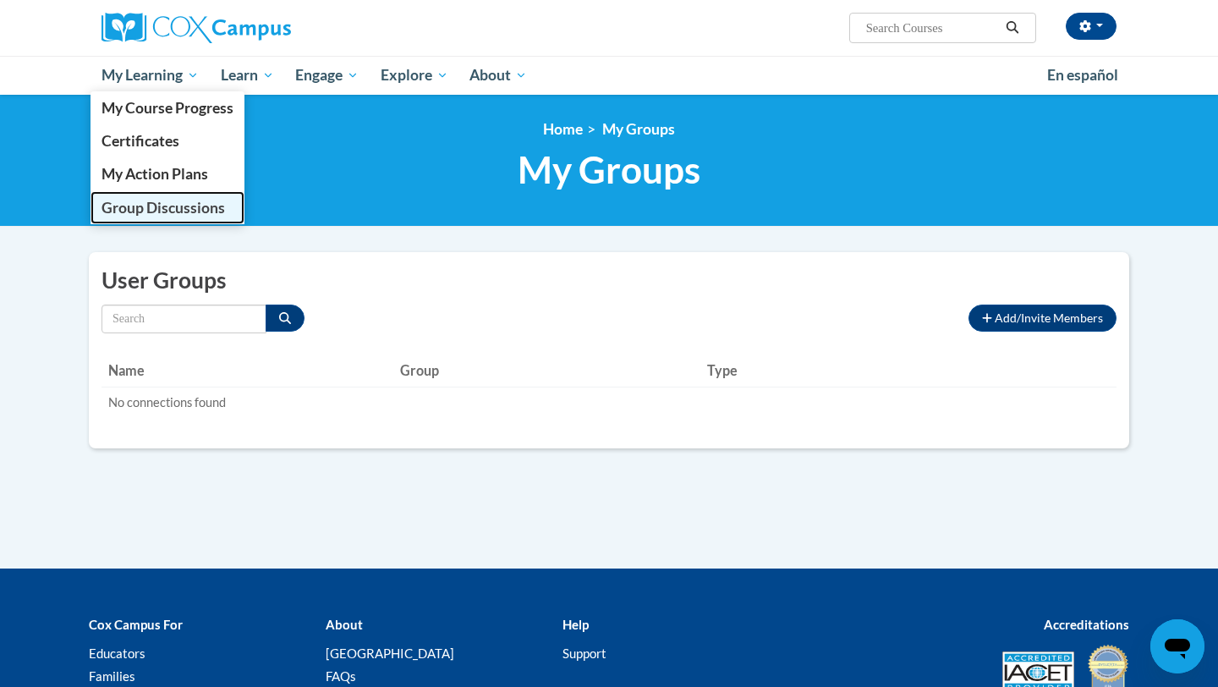
click at [146, 195] on link "Group Discussions" at bounding box center [168, 207] width 154 height 33
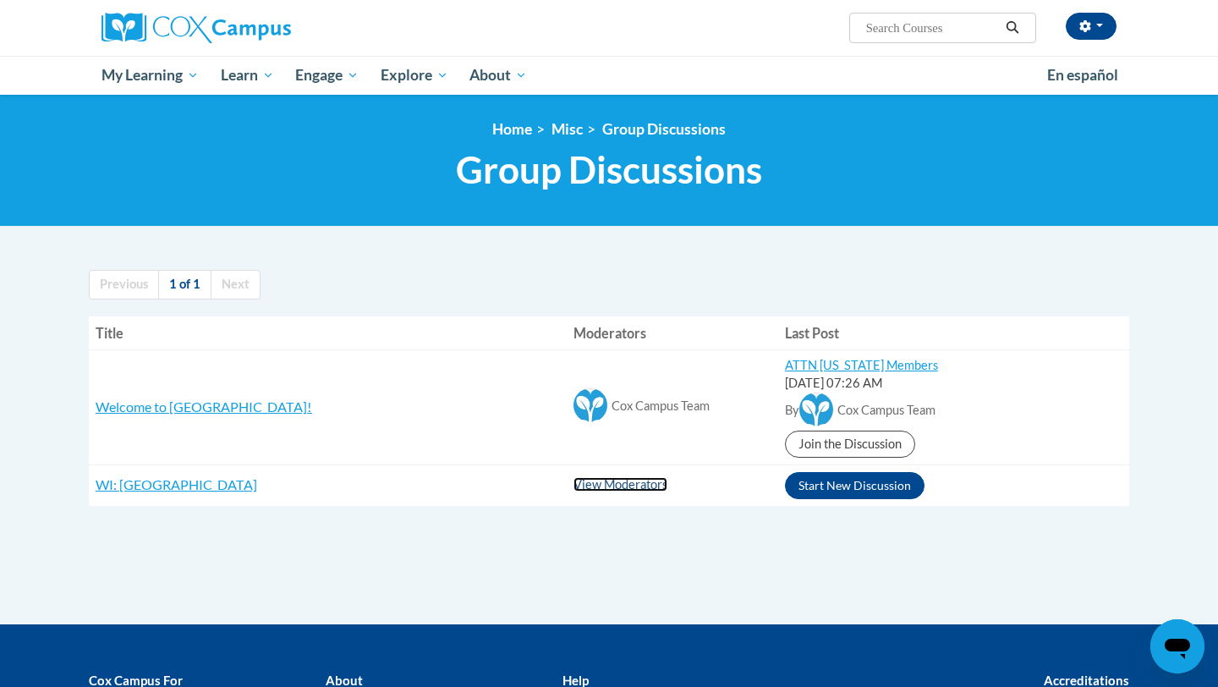
click at [574, 484] on link "View Moderators" at bounding box center [621, 484] width 94 height 14
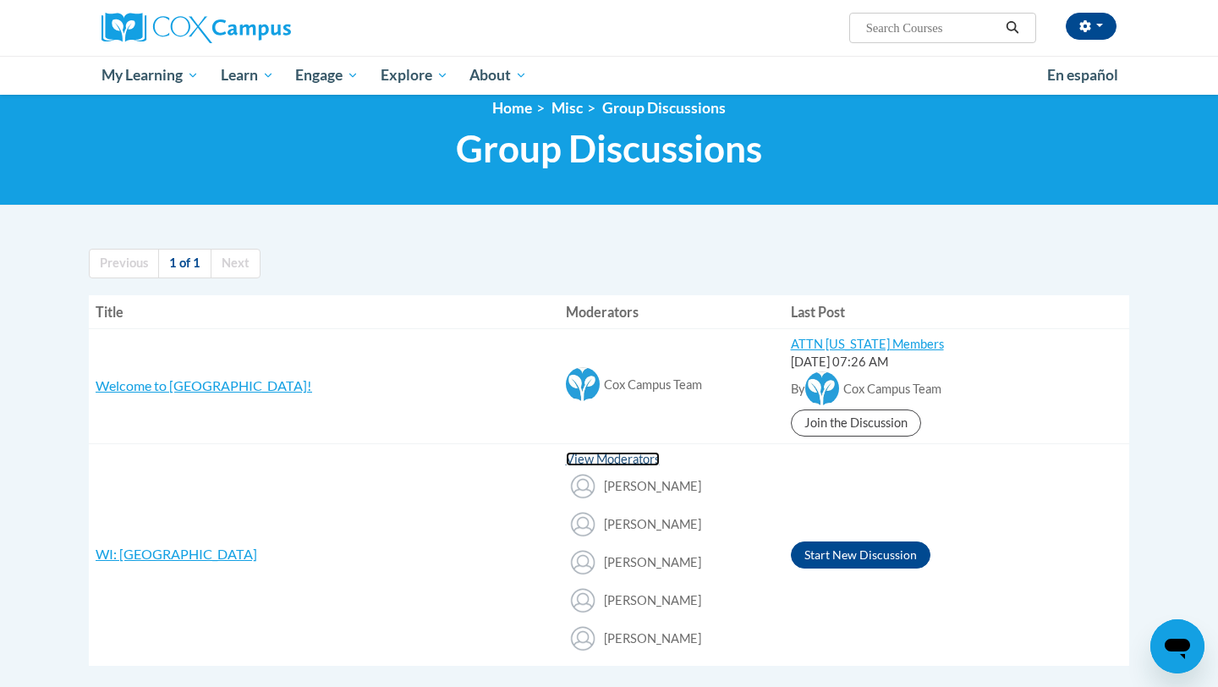
scroll to position [18, 0]
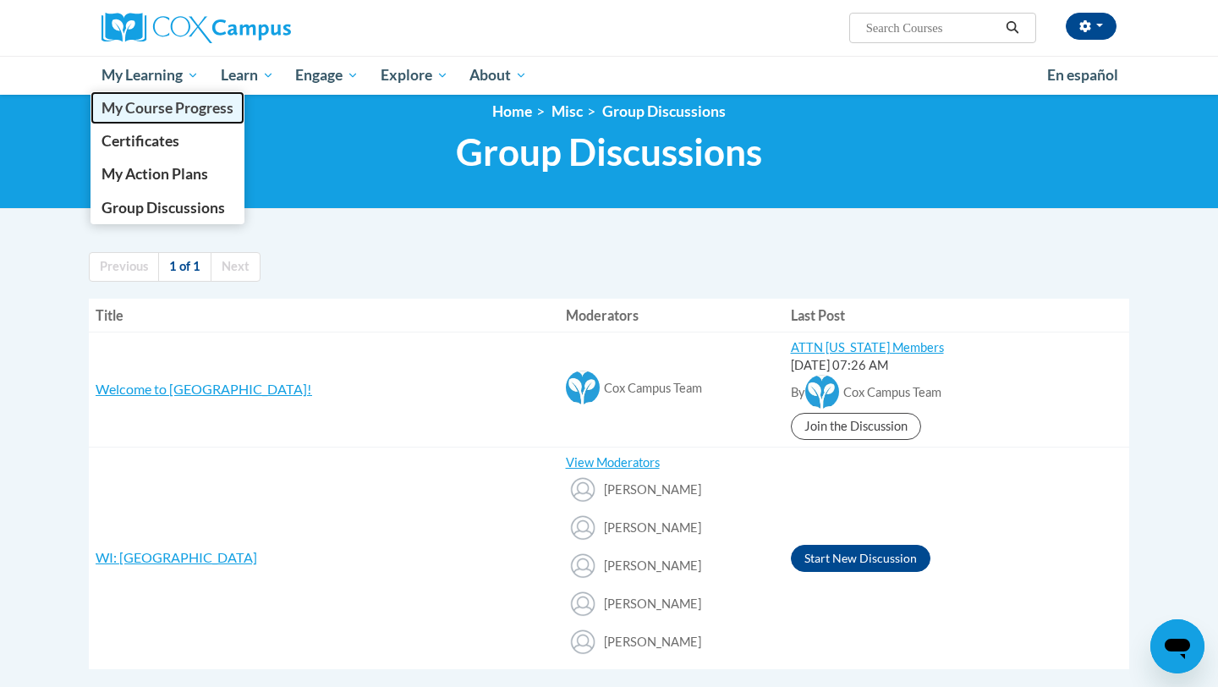
click at [162, 107] on span "My Course Progress" at bounding box center [168, 108] width 132 height 18
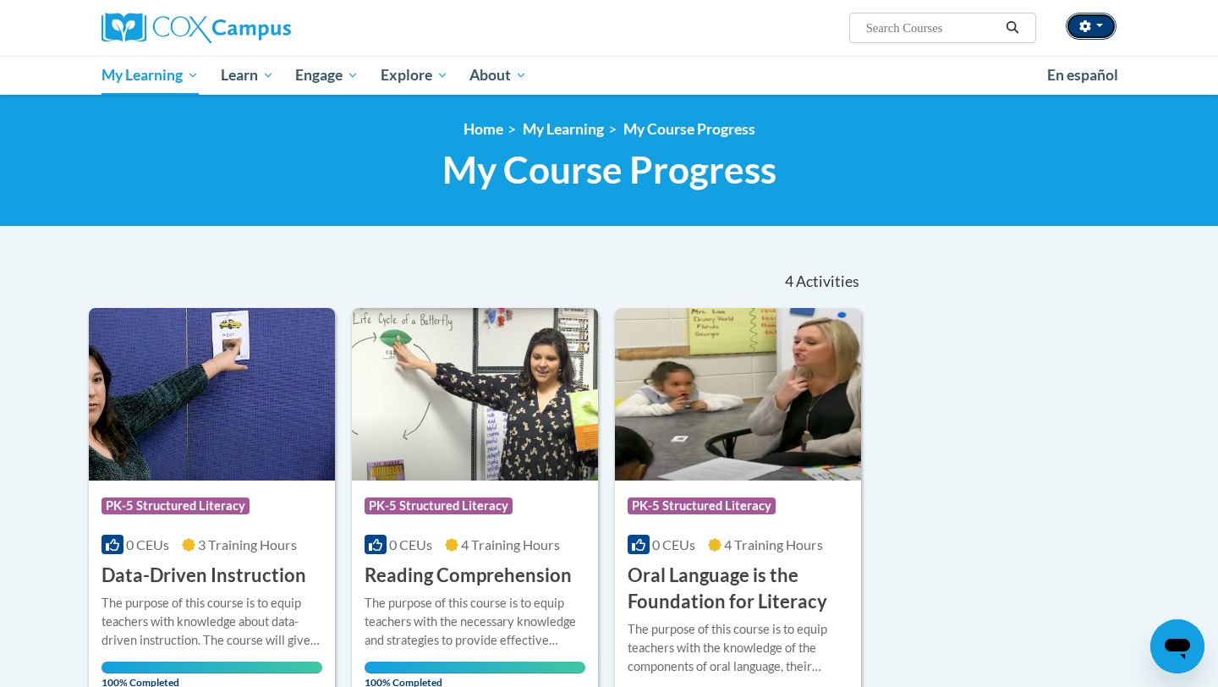
click at [1076, 22] on button "button" at bounding box center [1091, 26] width 51 height 27
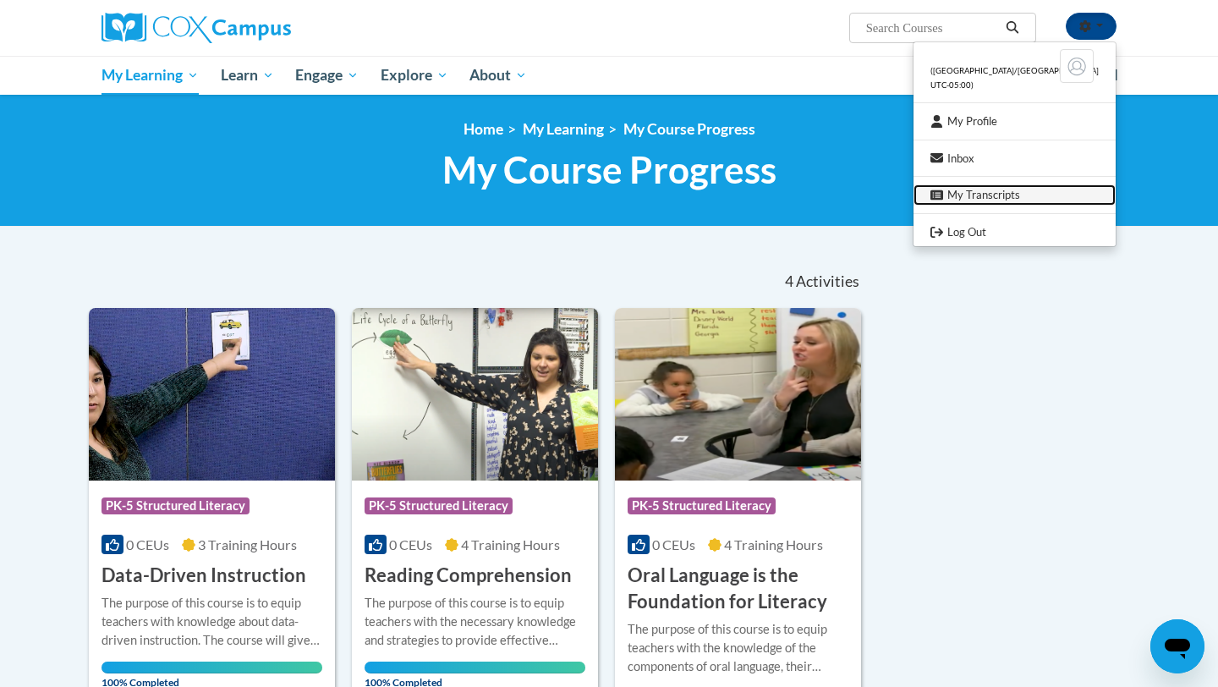
click at [995, 189] on link "My Transcripts" at bounding box center [1015, 194] width 202 height 21
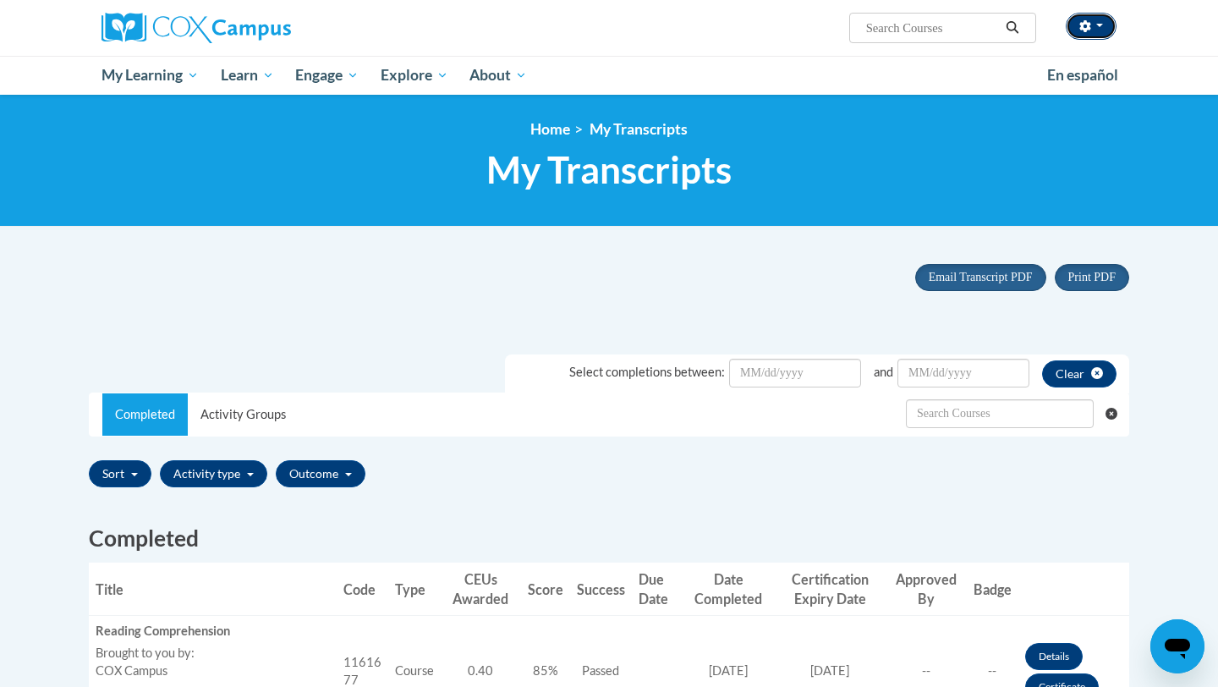
click at [1104, 25] on button "button" at bounding box center [1091, 26] width 51 height 27
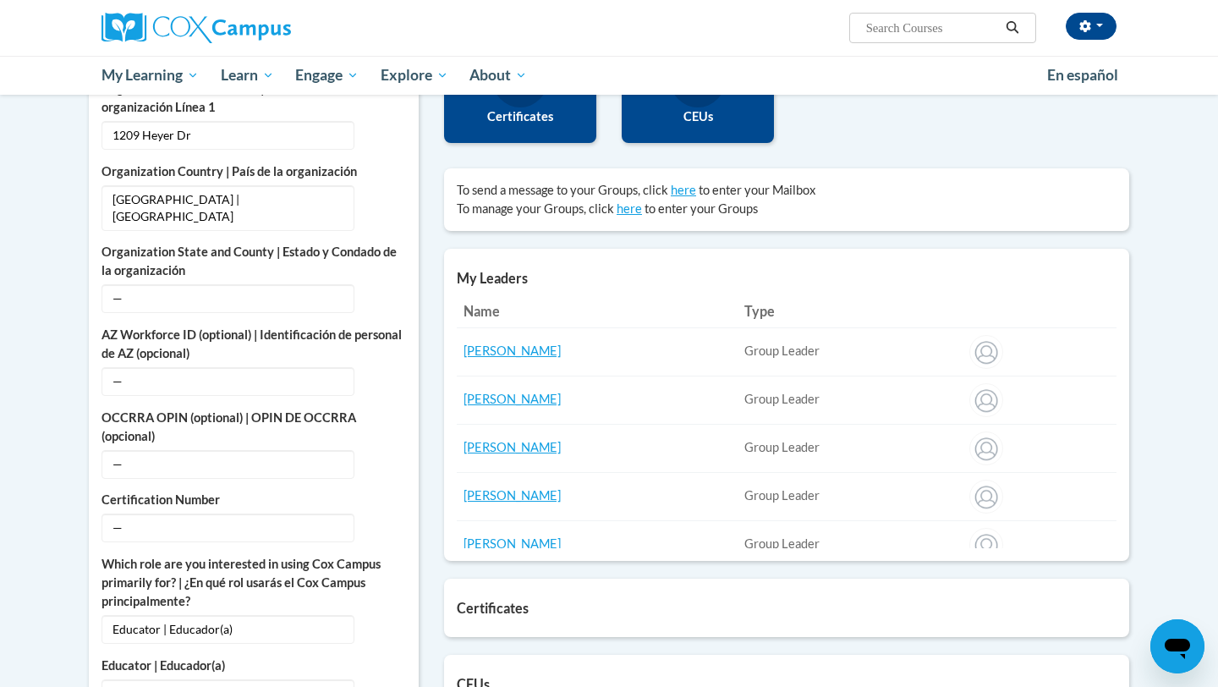
scroll to position [492, 0]
